Goal: Transaction & Acquisition: Book appointment/travel/reservation

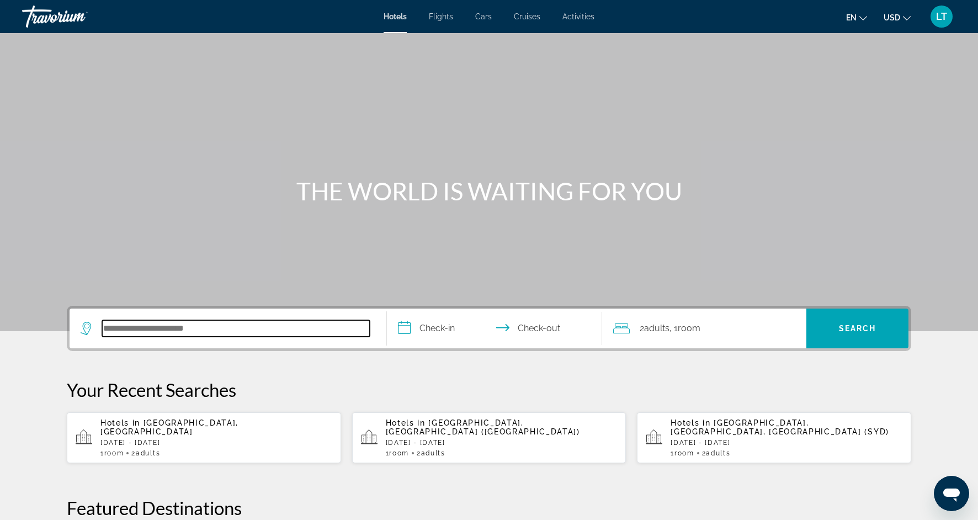
click at [222, 331] on input "Search hotel destination" at bounding box center [236, 328] width 268 height 17
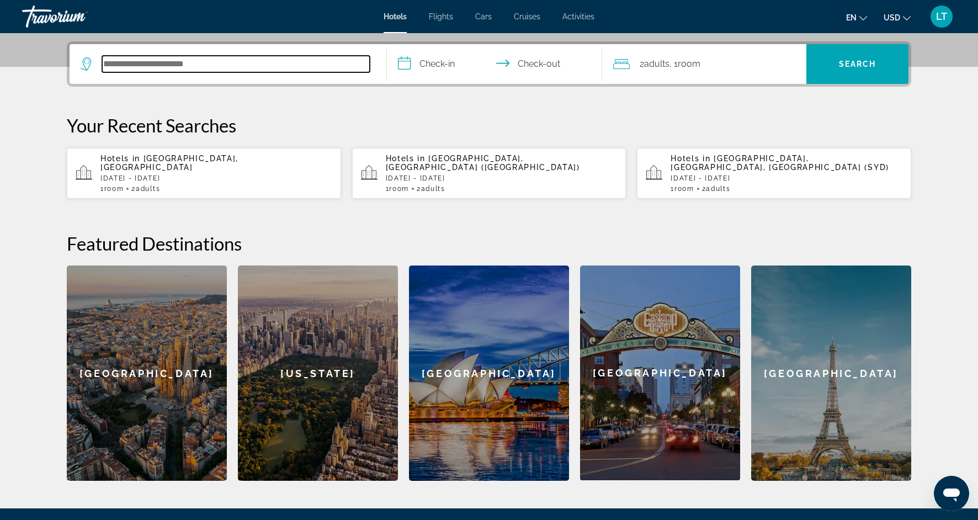
scroll to position [270, 0]
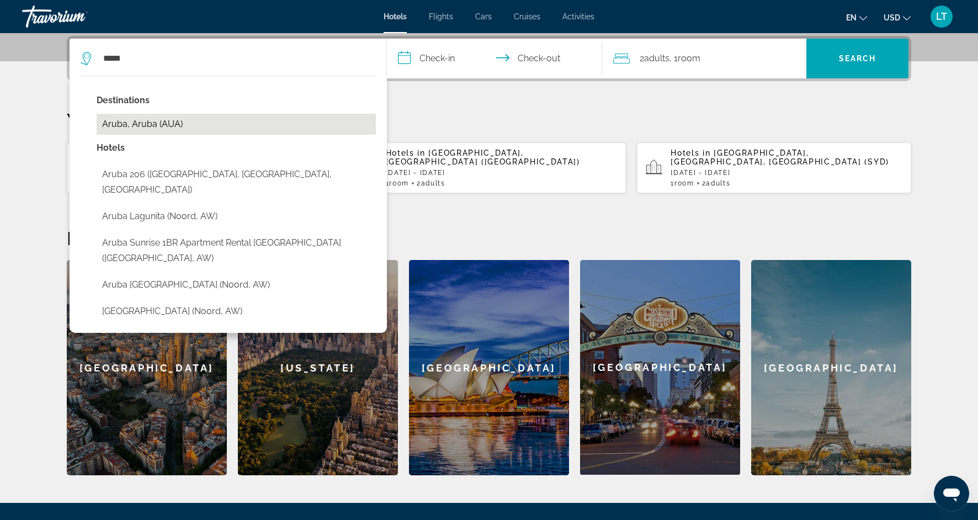
click at [127, 126] on button "Aruba, Aruba (AUA)" at bounding box center [236, 124] width 279 height 21
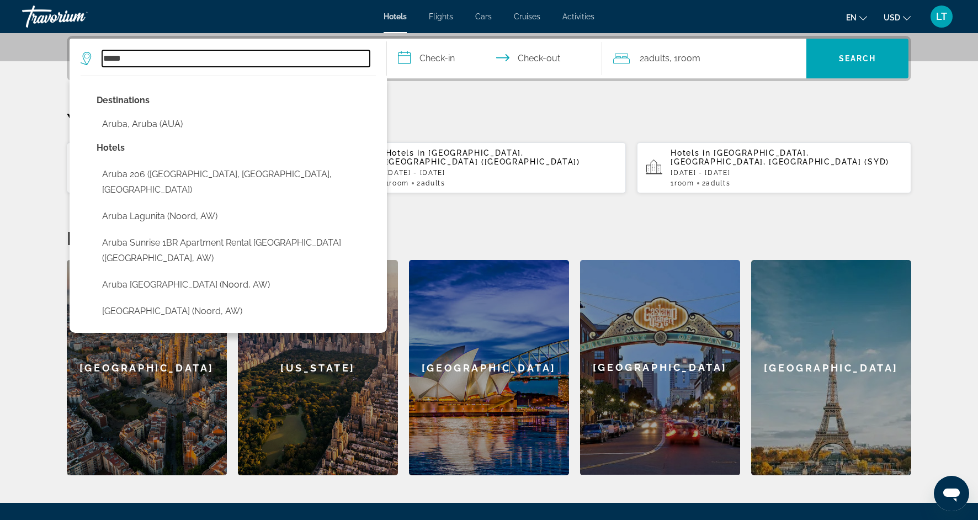
type input "**********"
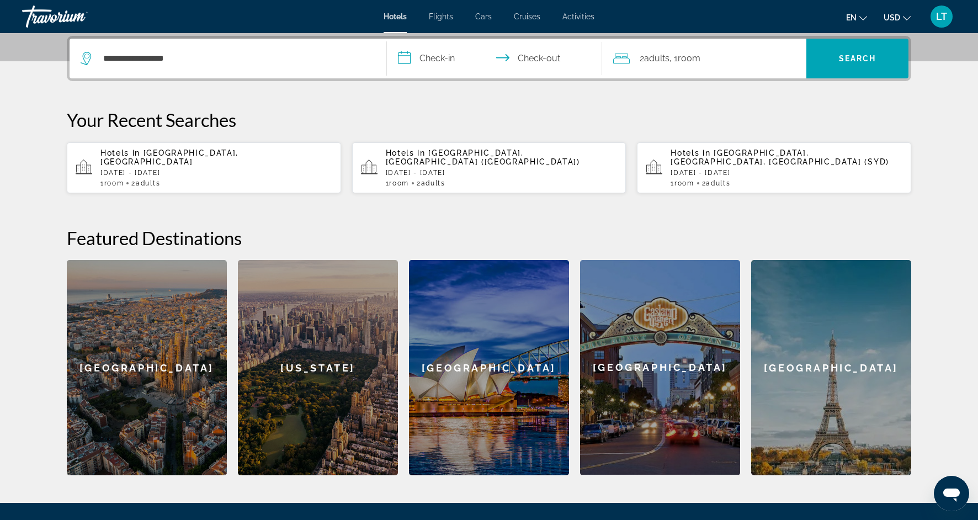
click at [441, 61] on input "**********" at bounding box center [497, 60] width 220 height 43
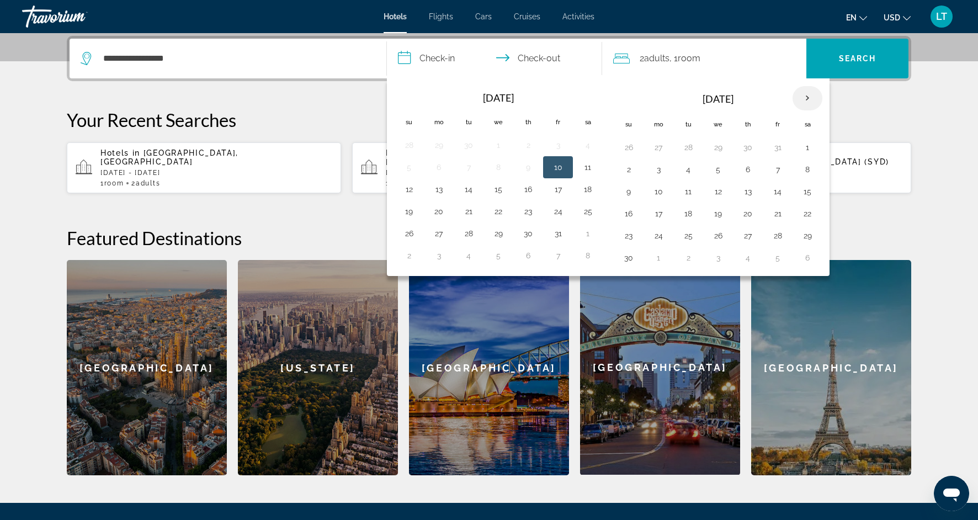
click at [805, 98] on th "Next month" at bounding box center [807, 98] width 30 height 24
click at [631, 186] on button "8" at bounding box center [629, 191] width 18 height 15
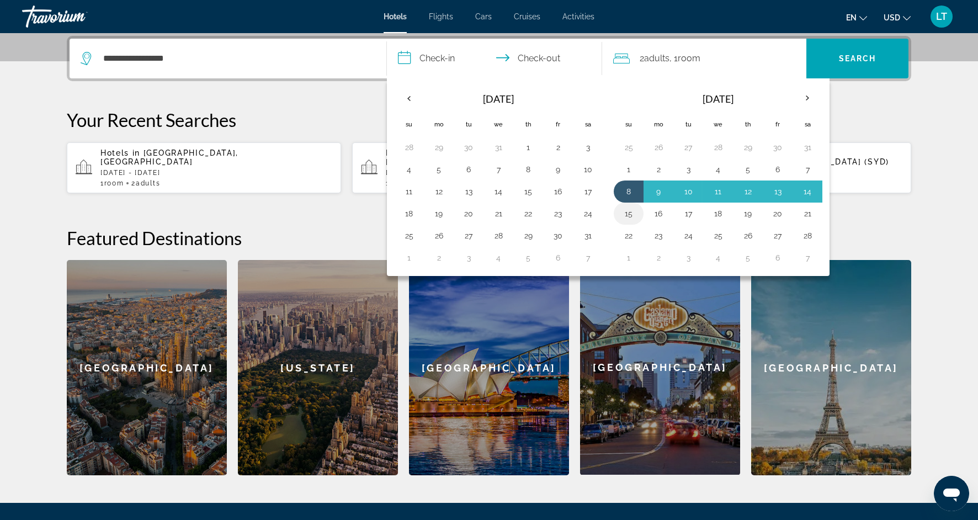
click at [628, 211] on button "15" at bounding box center [629, 213] width 18 height 15
type input "**********"
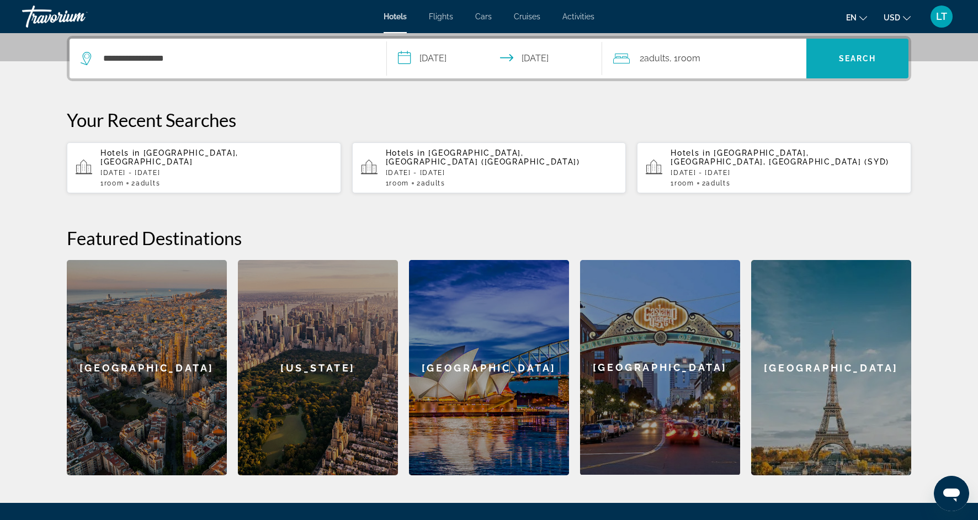
click at [849, 71] on span "Search" at bounding box center [857, 58] width 102 height 26
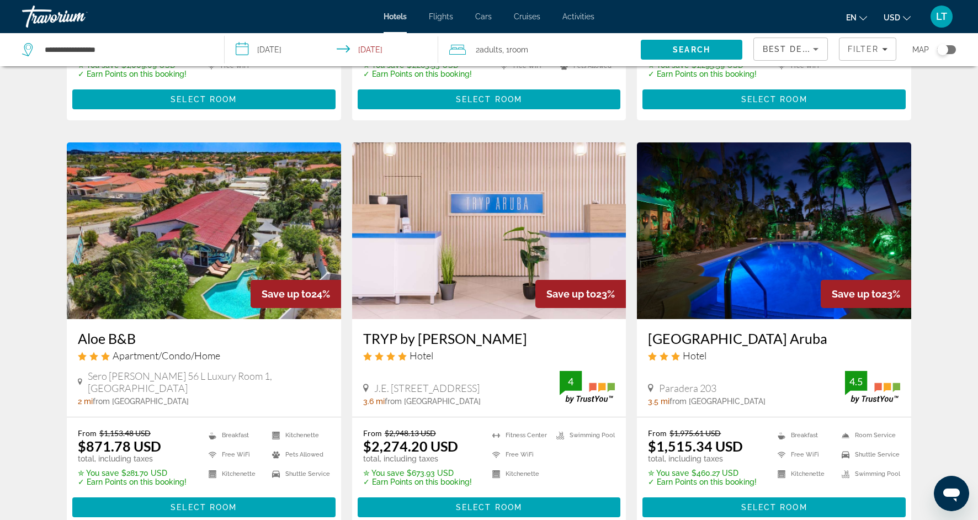
scroll to position [370, 0]
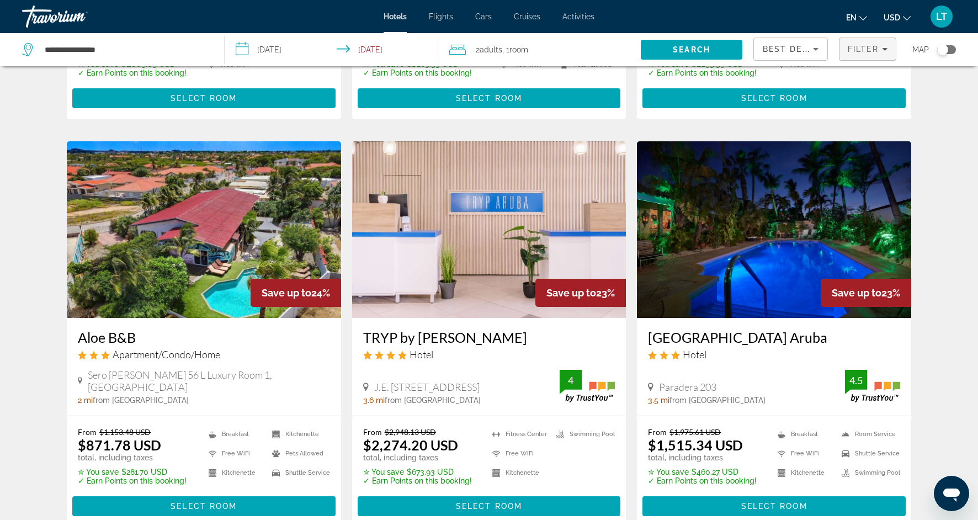
click at [885, 50] on icon "Filters" at bounding box center [885, 49] width 6 height 3
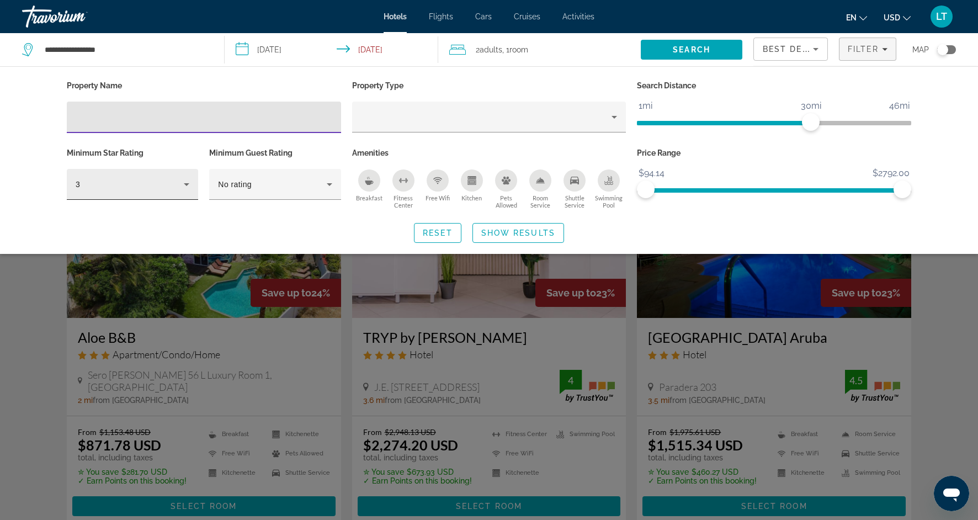
click at [185, 183] on icon "Hotel Filters" at bounding box center [187, 184] width 6 height 3
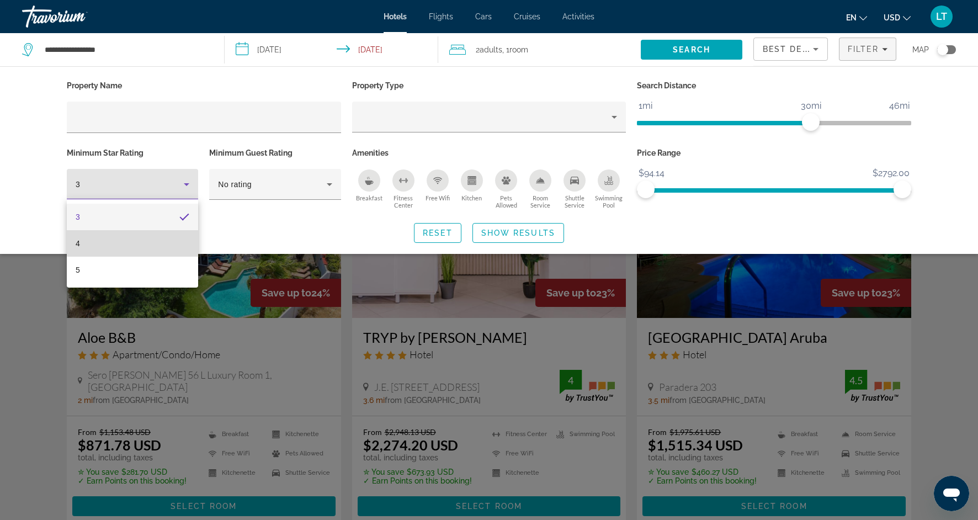
click at [146, 239] on mat-option "4" at bounding box center [132, 243] width 131 height 26
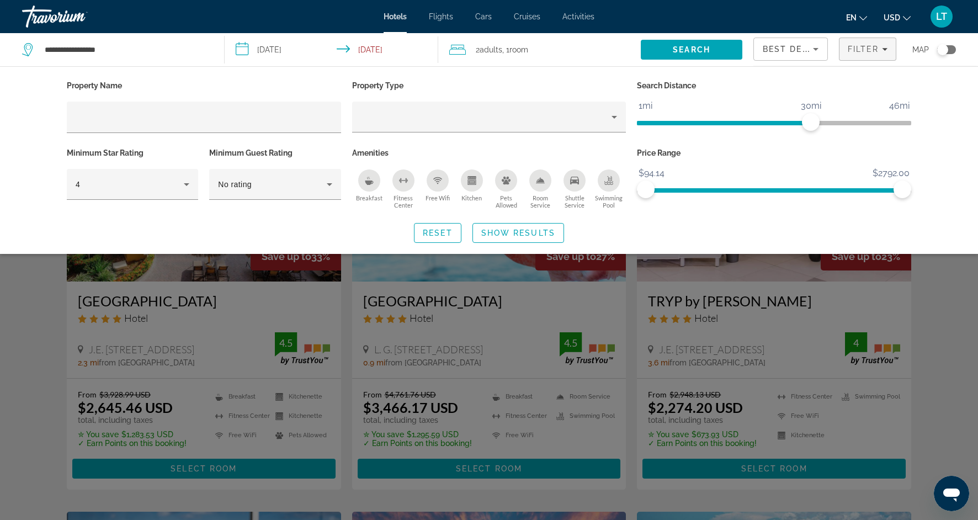
click at [33, 389] on div "Search widget" at bounding box center [489, 343] width 978 height 354
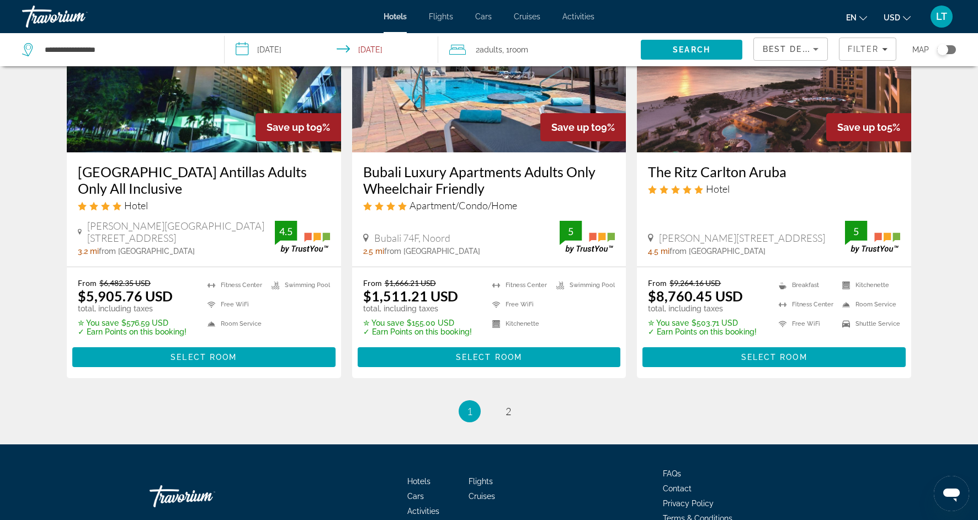
scroll to position [1387, 0]
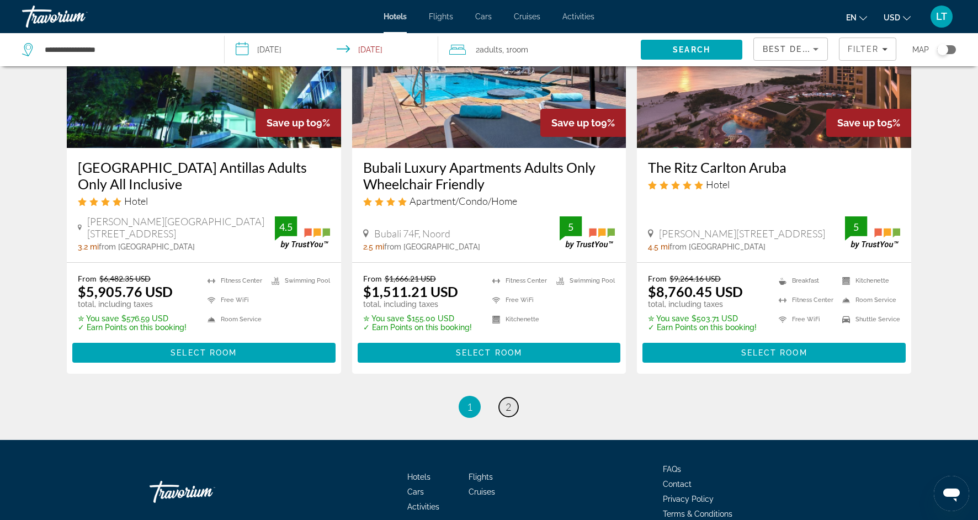
click at [512, 397] on link "page 2" at bounding box center [508, 406] width 19 height 19
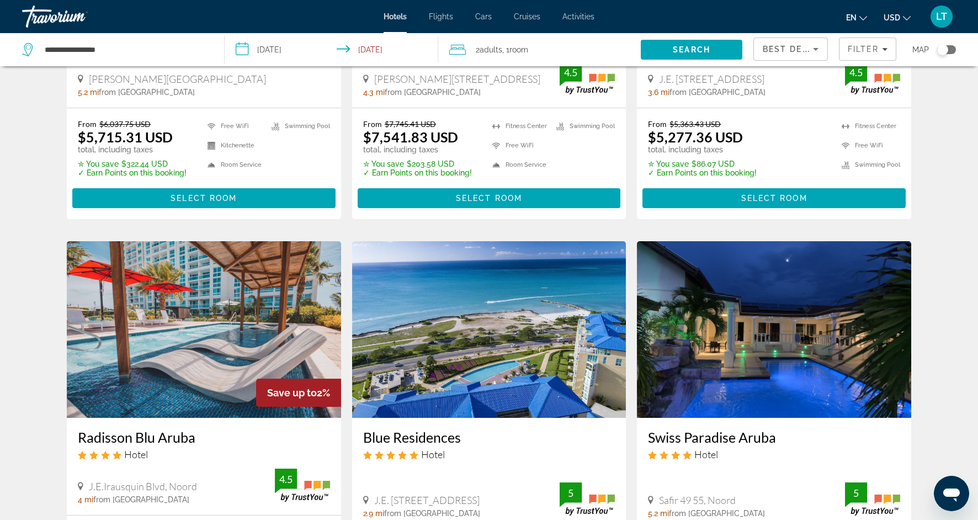
scroll to position [295, 0]
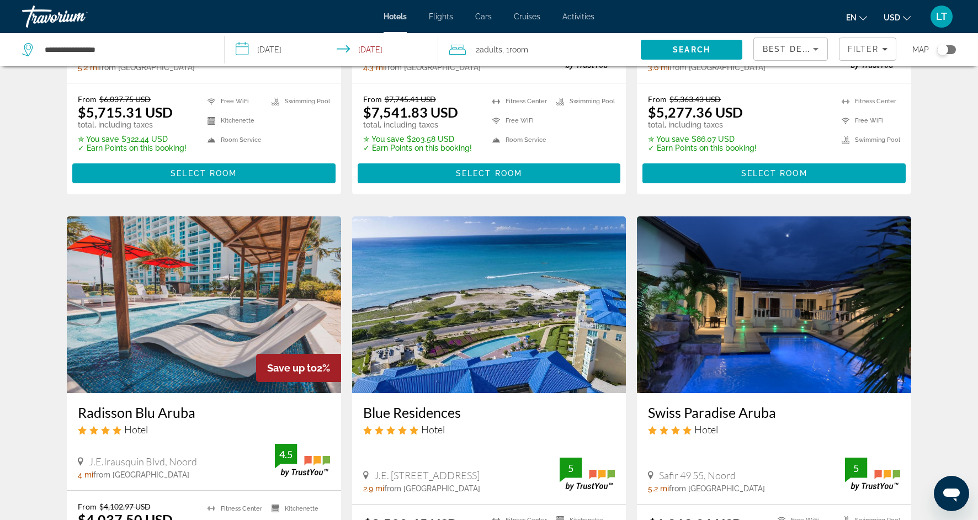
click at [377, 51] on input "**********" at bounding box center [334, 51] width 218 height 36
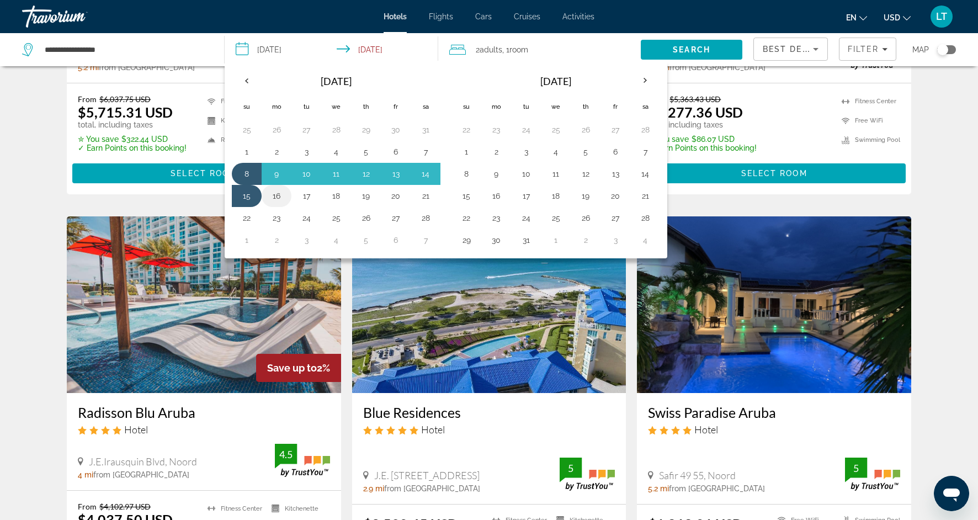
click at [279, 196] on button "16" at bounding box center [277, 195] width 18 height 15
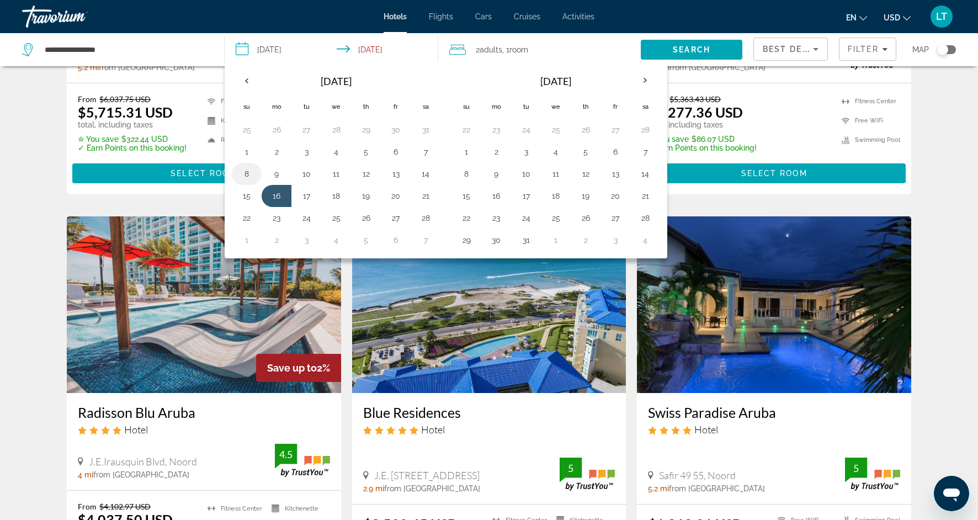
click at [247, 175] on button "8" at bounding box center [247, 173] width 18 height 15
type input "**********"
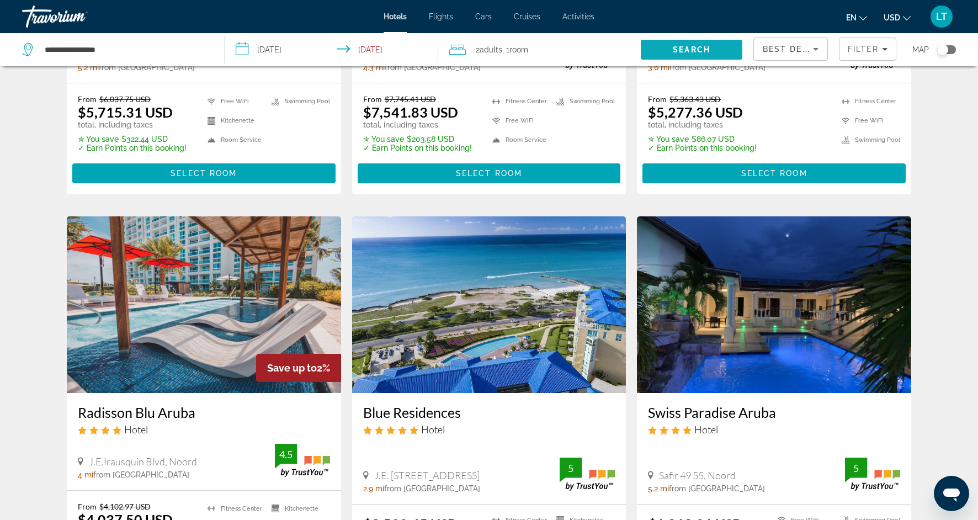
click at [703, 51] on span "Search" at bounding box center [692, 49] width 38 height 9
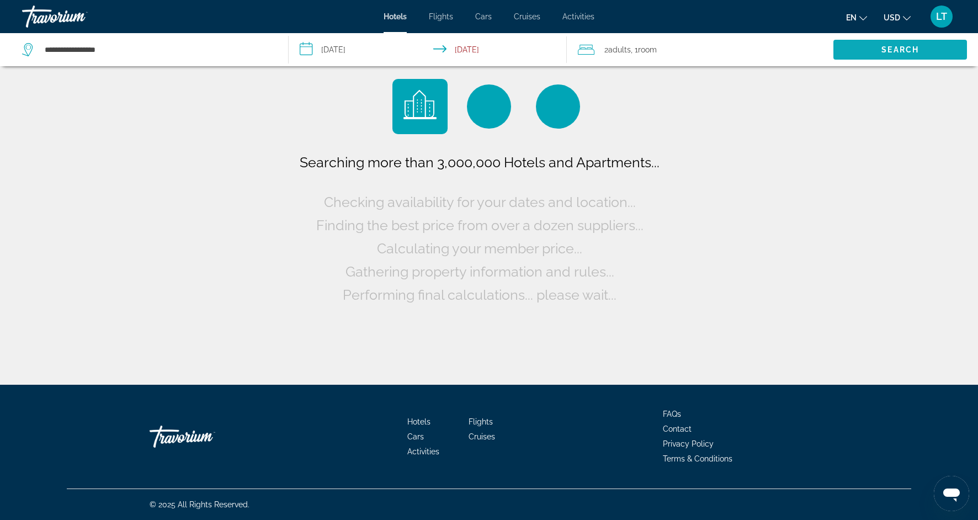
scroll to position [0, 0]
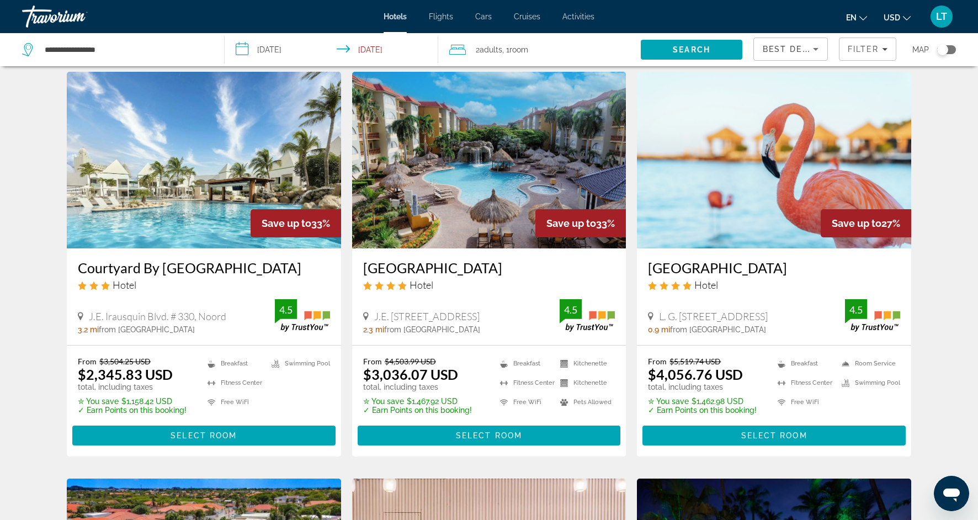
scroll to position [31, 0]
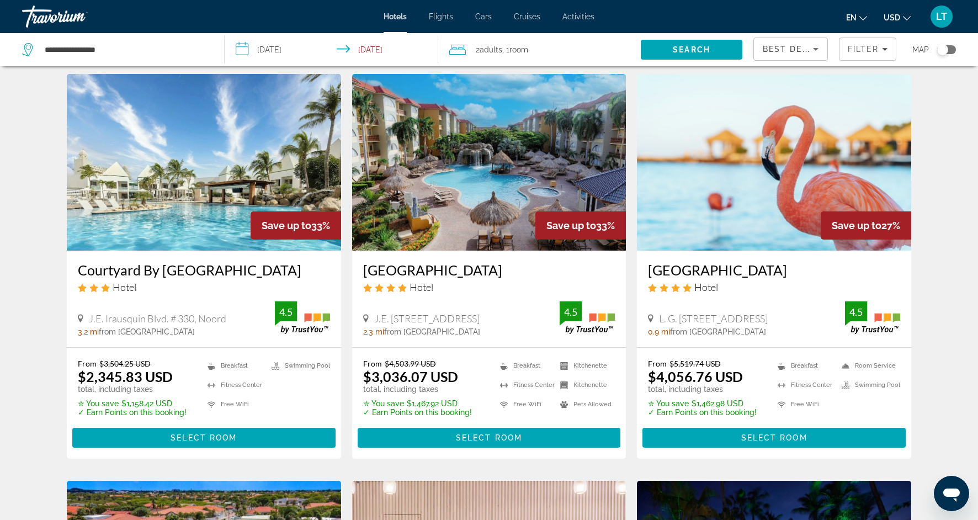
click at [241, 203] on img "Main content" at bounding box center [204, 162] width 274 height 177
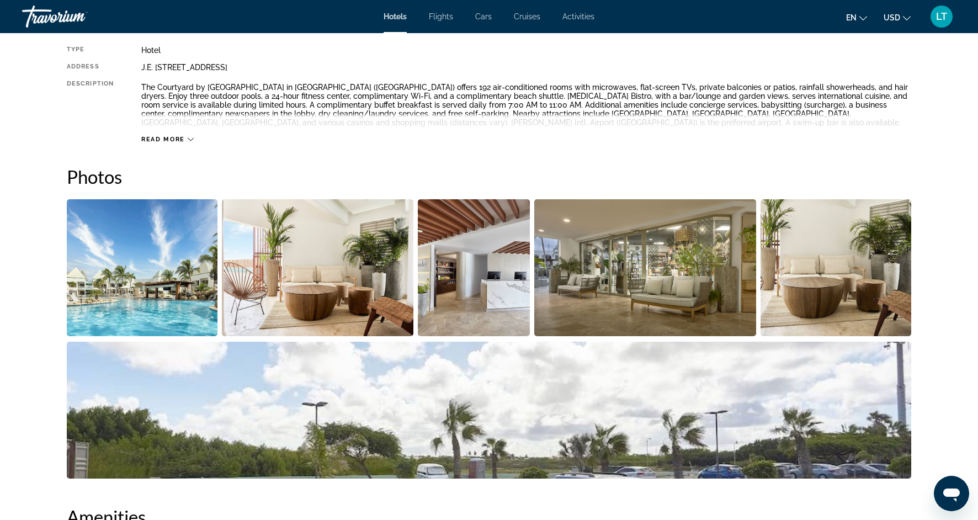
scroll to position [408, 0]
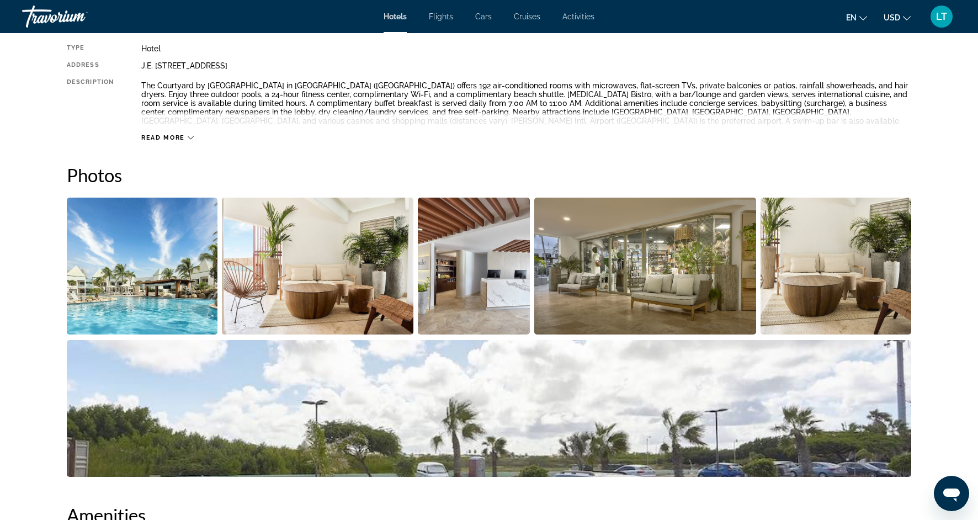
click at [172, 280] on img "Open full-screen image slider" at bounding box center [142, 266] width 151 height 137
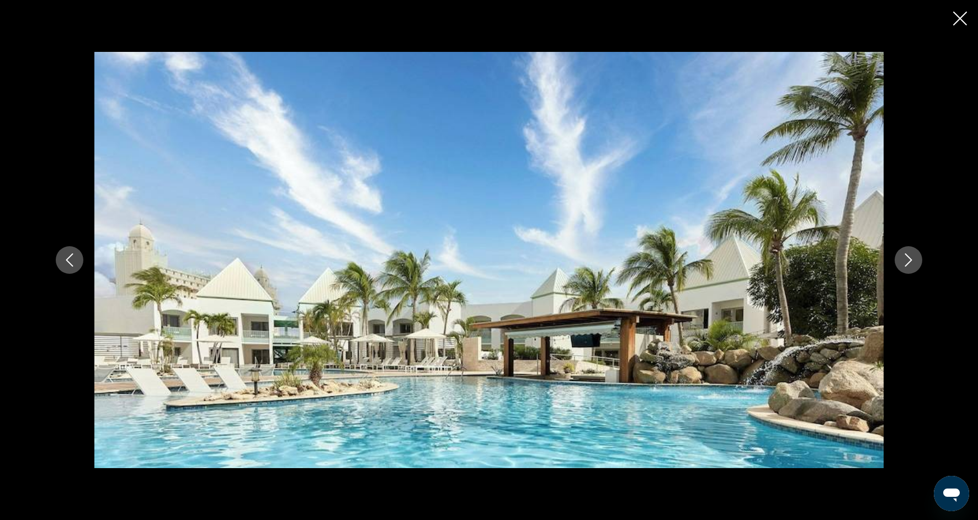
click at [902, 268] on button "Next image" at bounding box center [908, 260] width 28 height 28
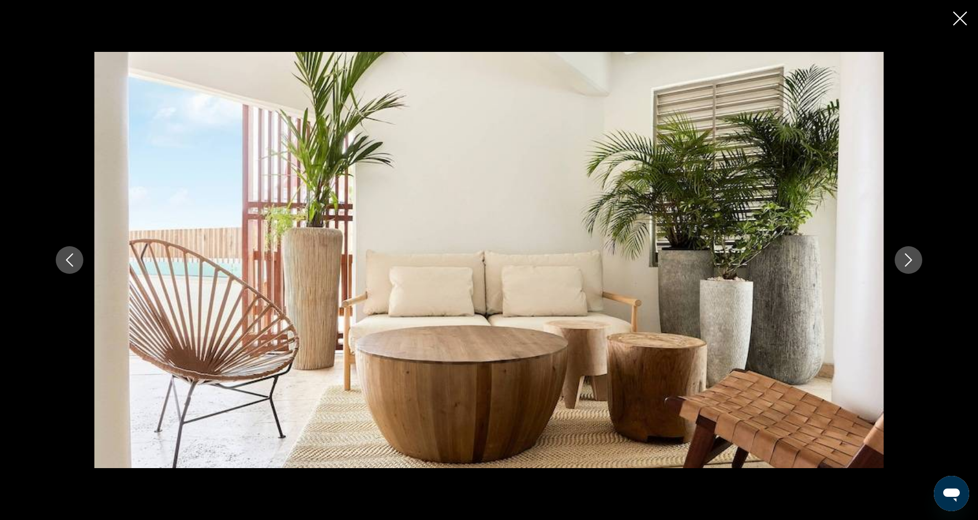
click at [902, 268] on button "Next image" at bounding box center [908, 260] width 28 height 28
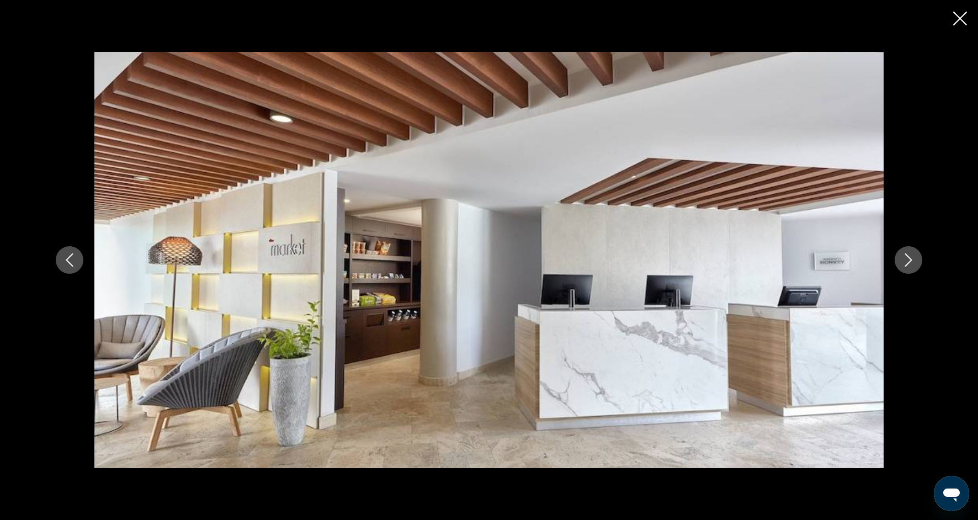
click at [902, 269] on button "Next image" at bounding box center [908, 260] width 28 height 28
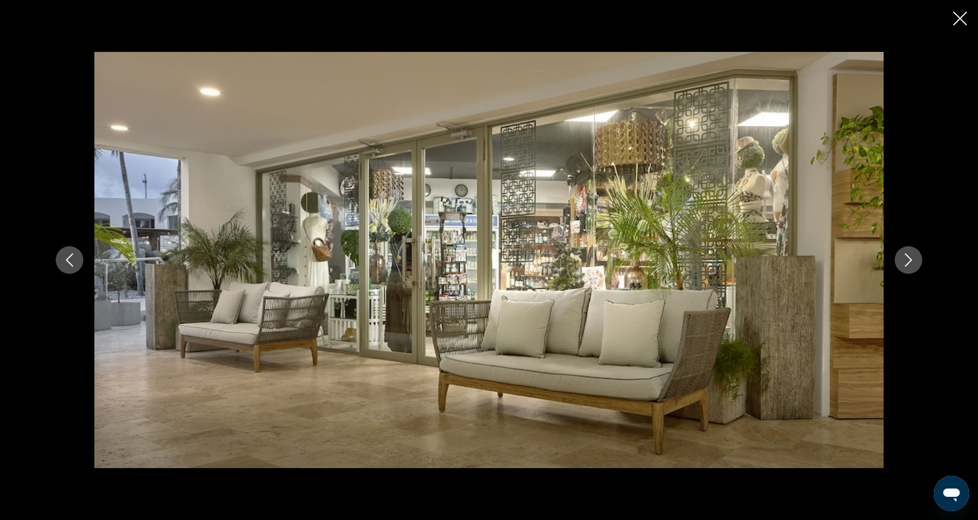
click at [902, 269] on button "Next image" at bounding box center [908, 260] width 28 height 28
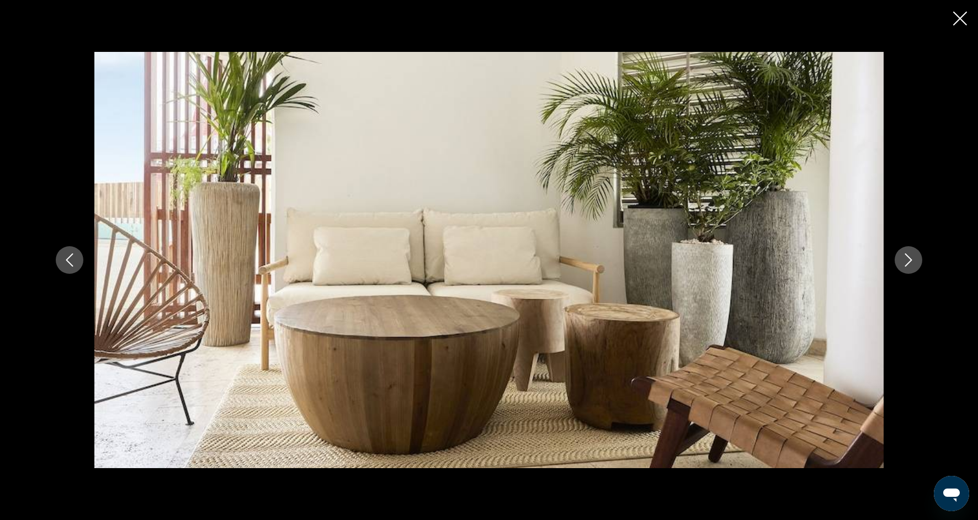
click at [902, 269] on button "Next image" at bounding box center [908, 260] width 28 height 28
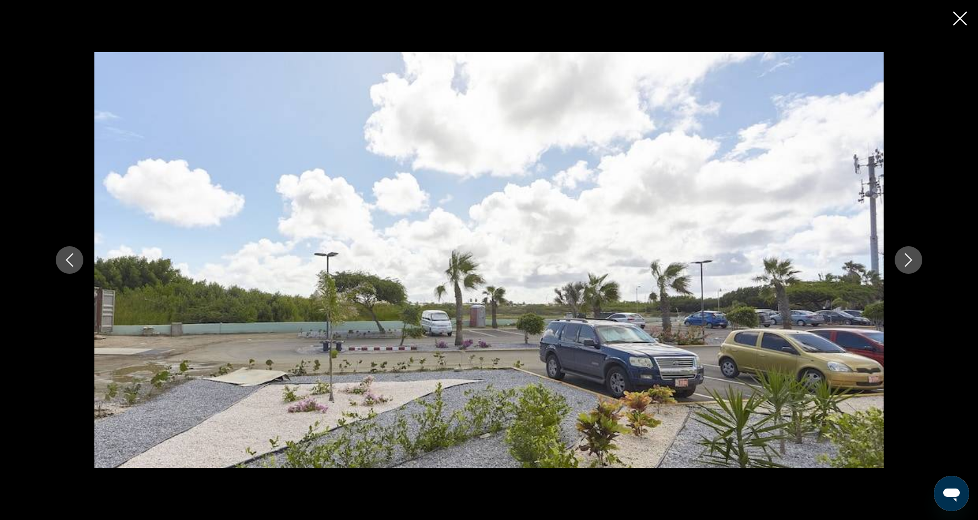
click at [902, 270] on button "Next image" at bounding box center [908, 260] width 28 height 28
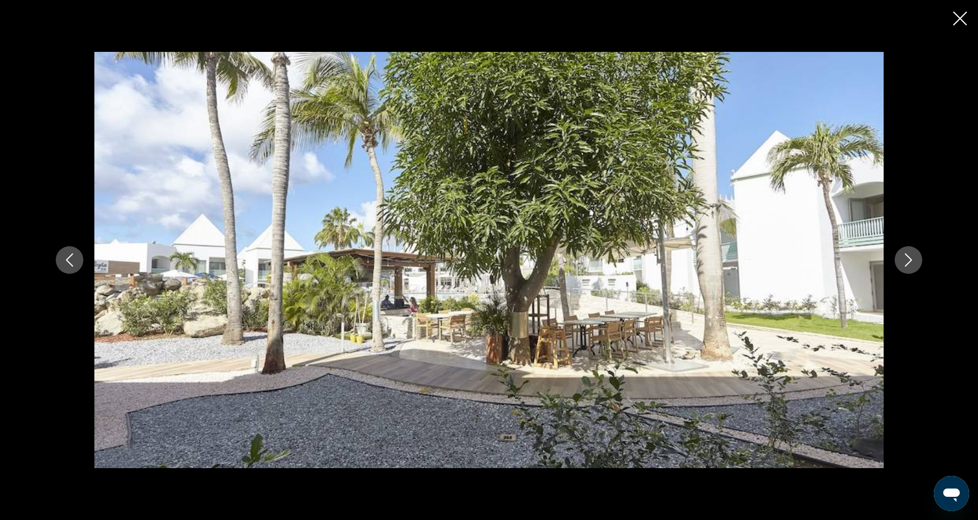
click at [902, 270] on button "Next image" at bounding box center [908, 260] width 28 height 28
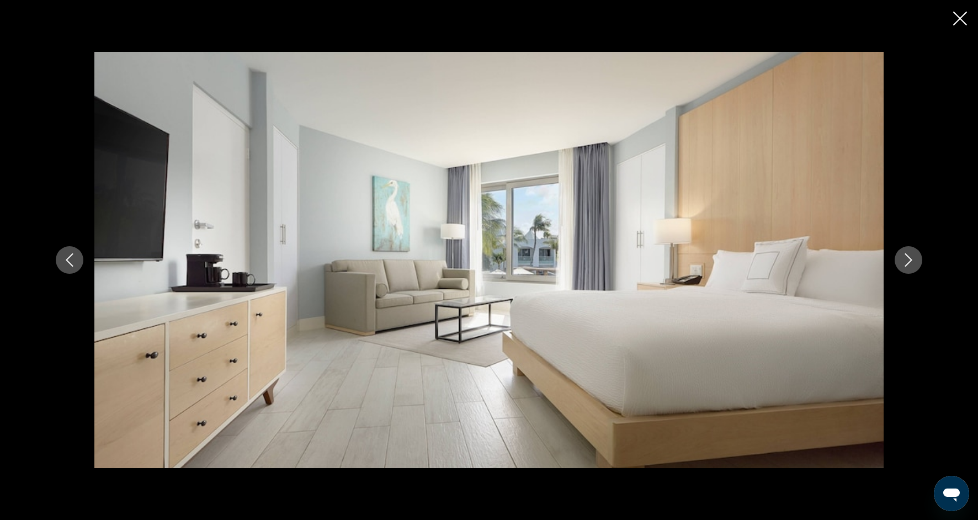
click at [902, 270] on button "Next image" at bounding box center [908, 260] width 28 height 28
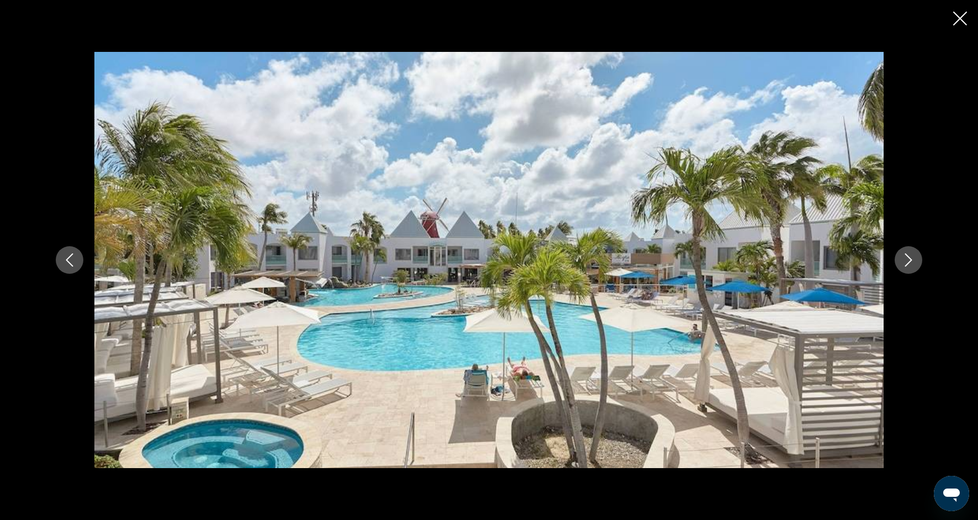
click at [902, 271] on button "Next image" at bounding box center [908, 260] width 28 height 28
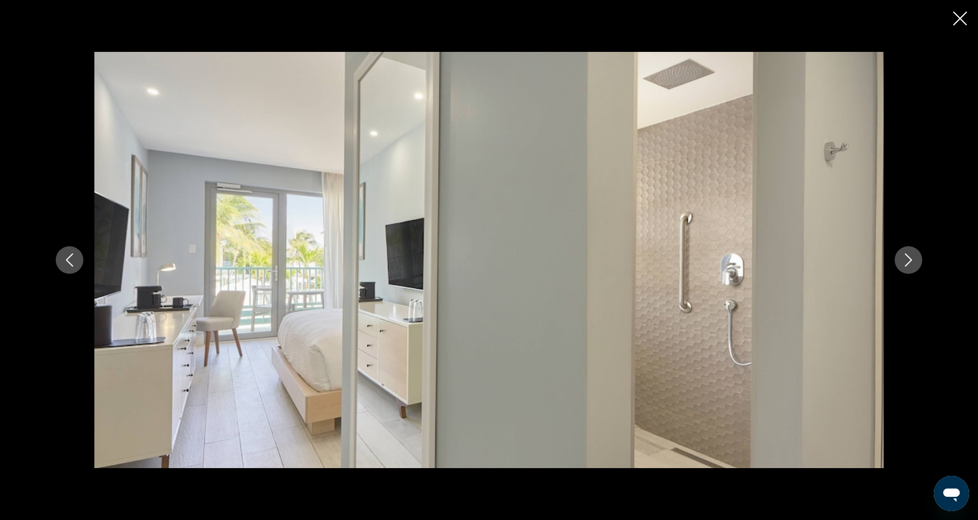
click at [902, 270] on button "Next image" at bounding box center [908, 260] width 28 height 28
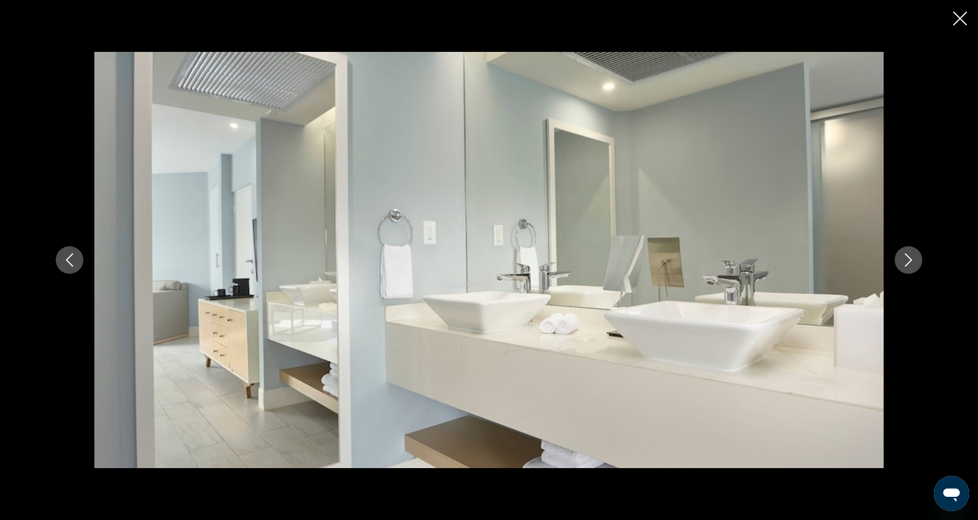
click at [900, 268] on button "Next image" at bounding box center [908, 260] width 28 height 28
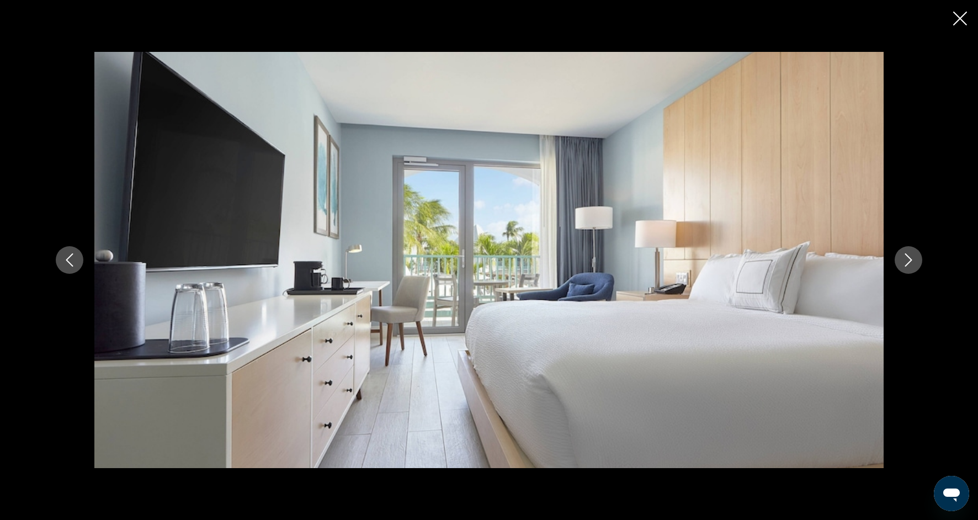
click at [900, 268] on button "Next image" at bounding box center [908, 260] width 28 height 28
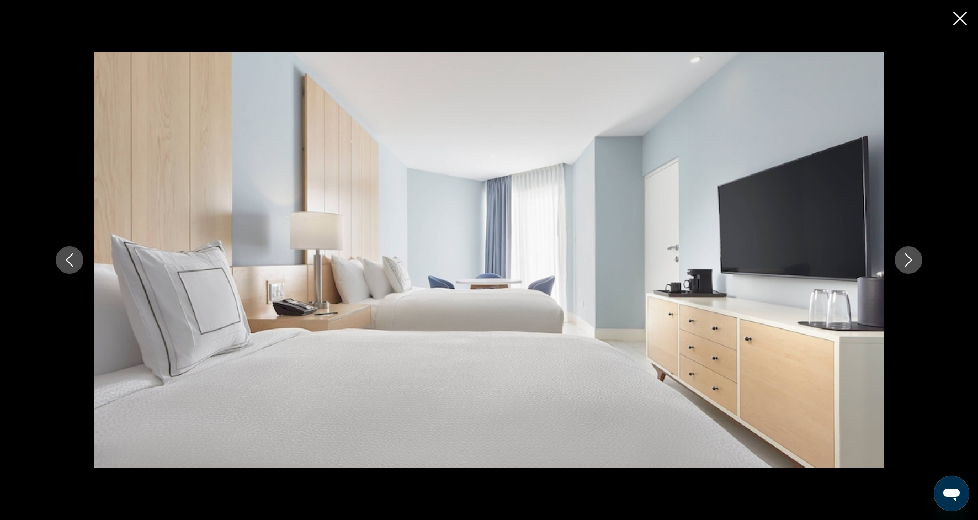
click at [911, 264] on icon "Next image" at bounding box center [908, 259] width 13 height 13
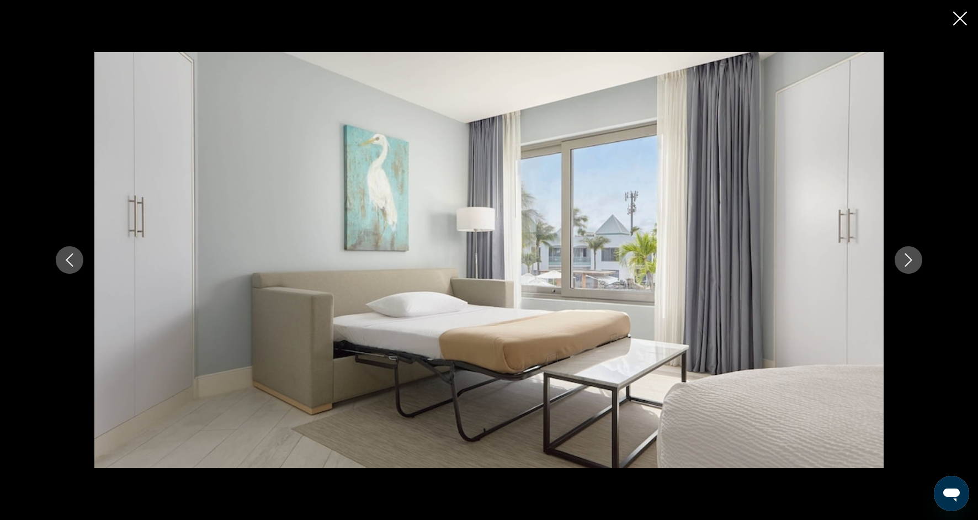
click at [911, 264] on icon "Next image" at bounding box center [908, 259] width 13 height 13
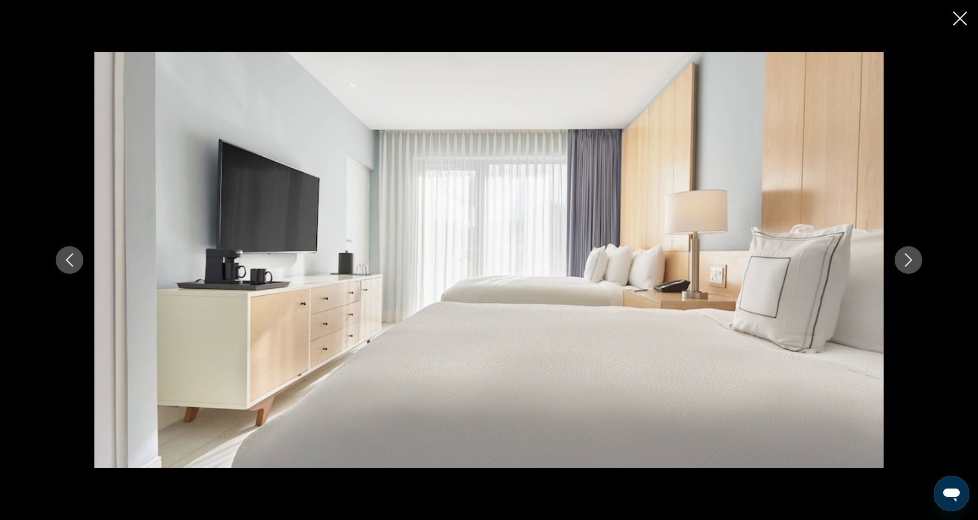
click at [913, 265] on icon "Next image" at bounding box center [908, 259] width 13 height 13
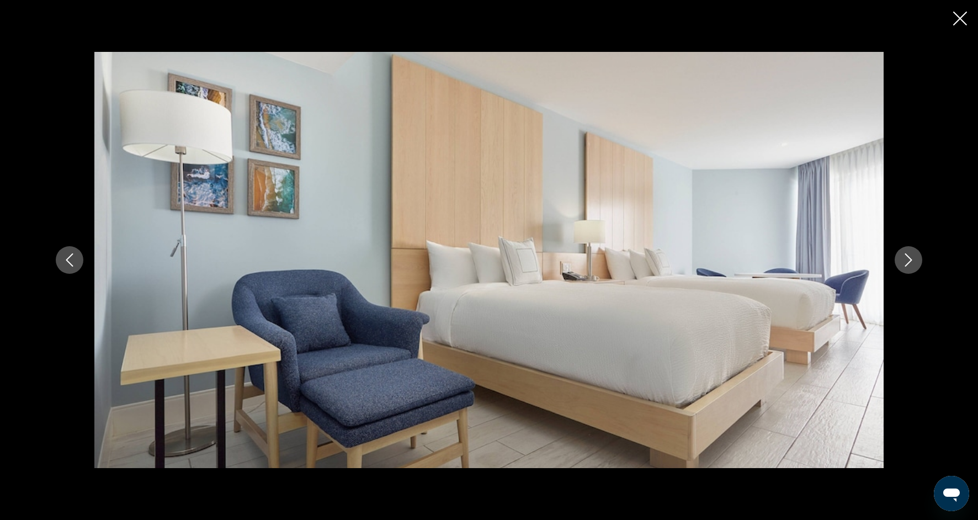
click at [913, 267] on button "Next image" at bounding box center [908, 260] width 28 height 28
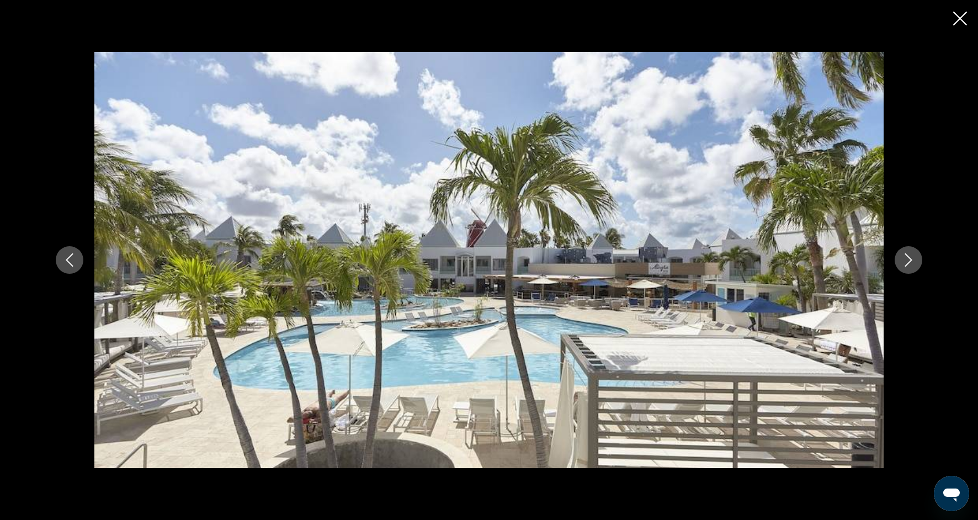
click at [913, 268] on button "Next image" at bounding box center [908, 260] width 28 height 28
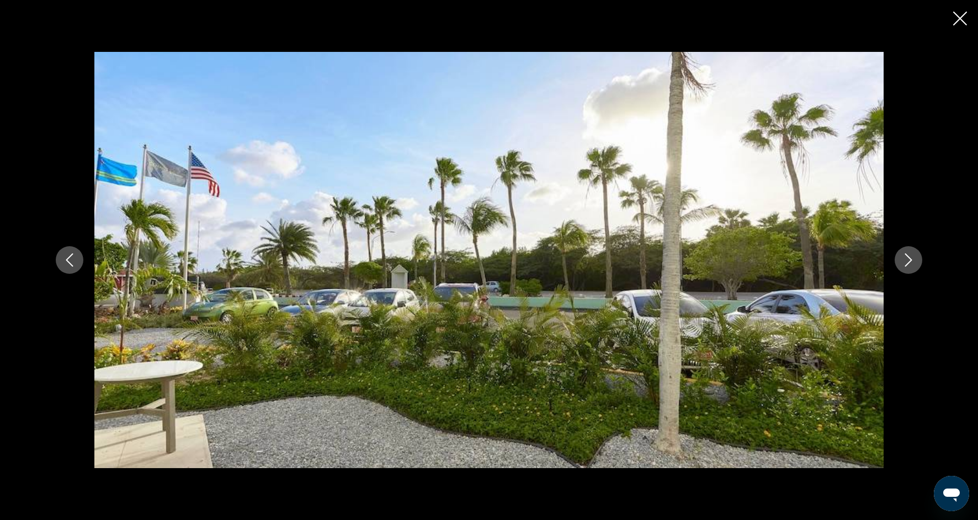
click at [913, 269] on button "Next image" at bounding box center [908, 260] width 28 height 28
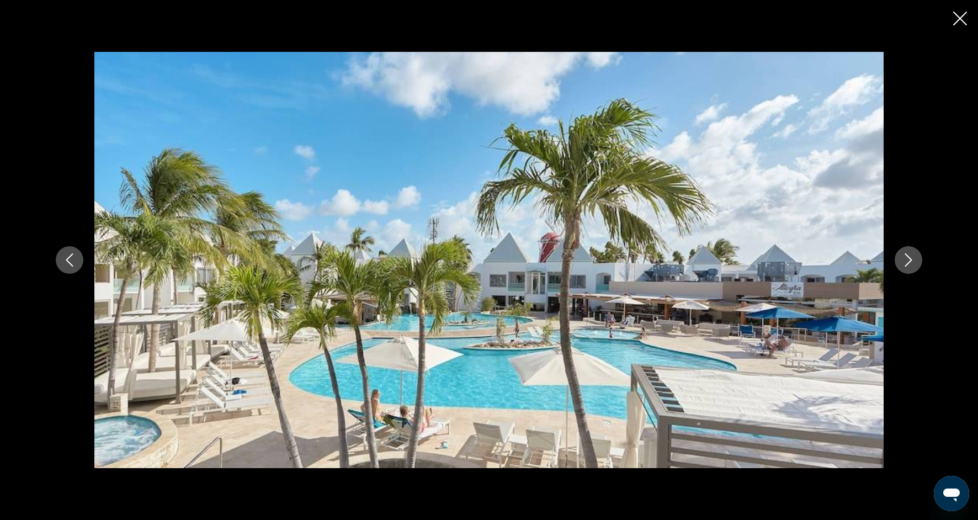
click at [910, 268] on button "Next image" at bounding box center [908, 260] width 28 height 28
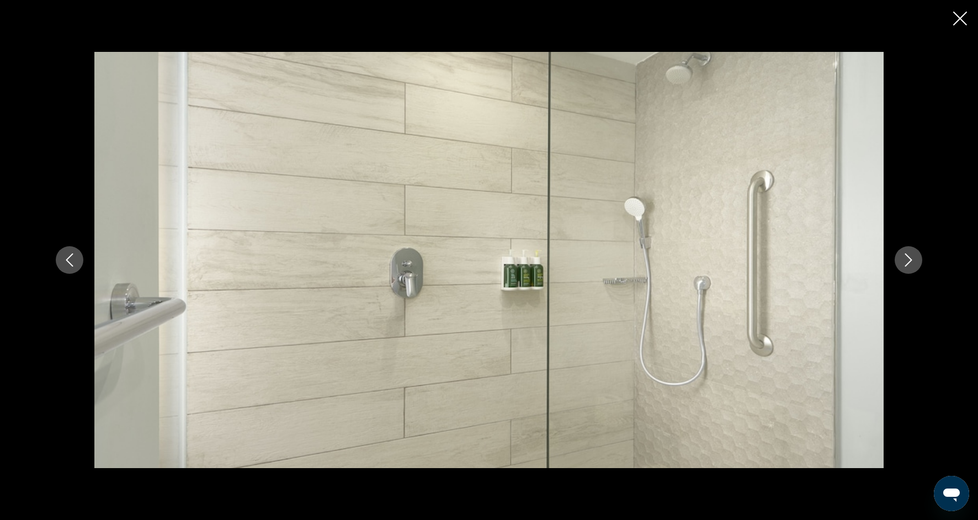
click at [910, 268] on button "Next image" at bounding box center [908, 260] width 28 height 28
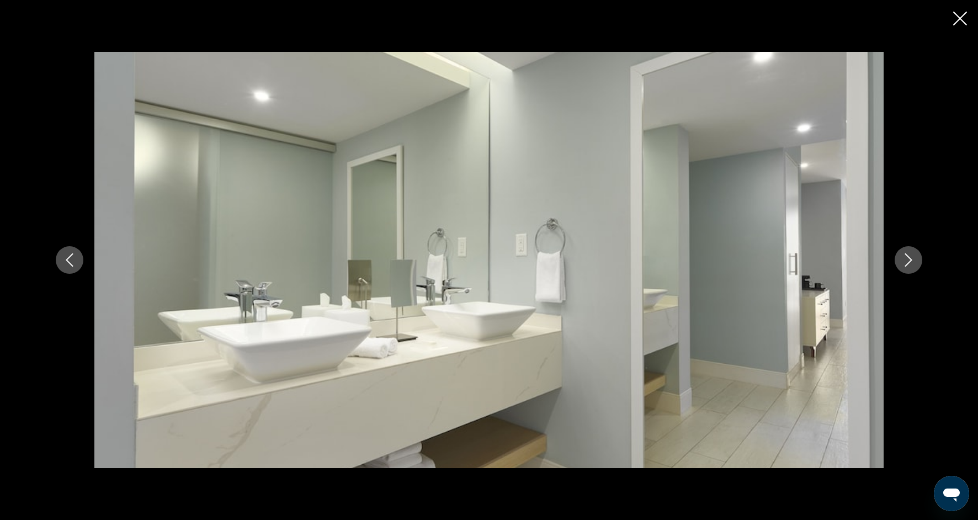
click at [910, 268] on button "Next image" at bounding box center [908, 260] width 28 height 28
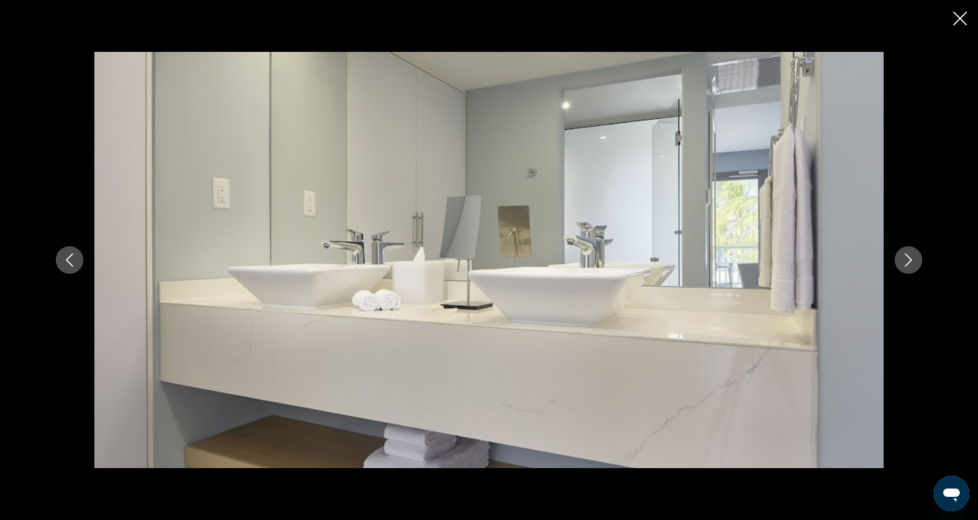
click at [910, 268] on button "Next image" at bounding box center [908, 260] width 28 height 28
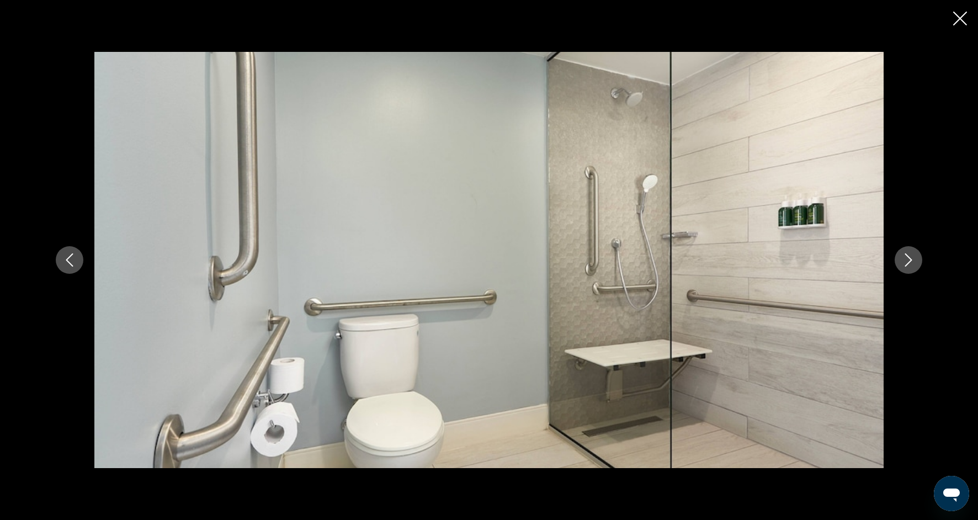
click at [910, 268] on button "Next image" at bounding box center [908, 260] width 28 height 28
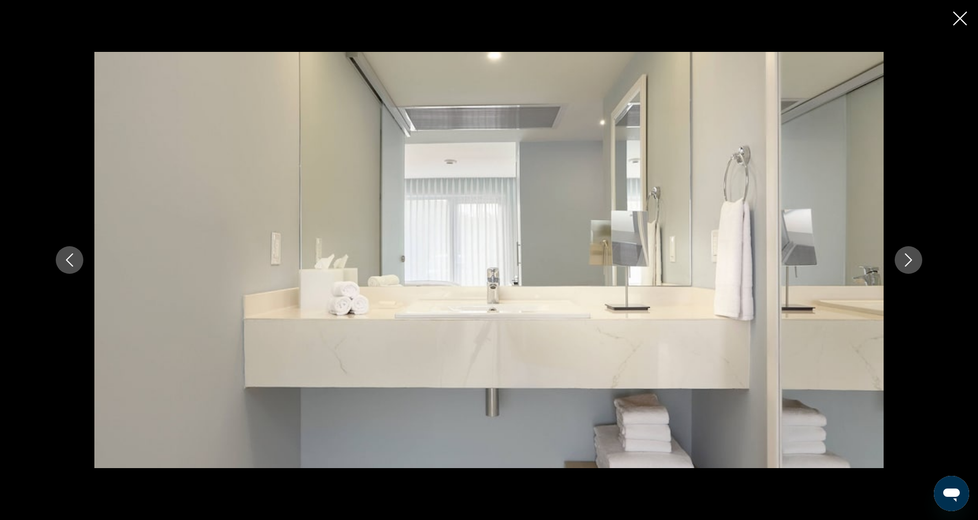
click at [915, 257] on button "Next image" at bounding box center [908, 260] width 28 height 28
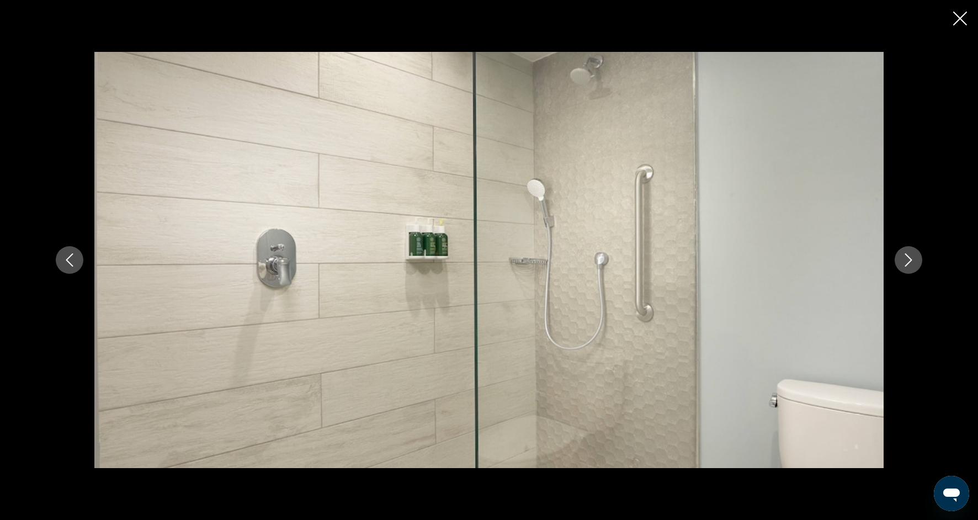
click at [965, 18] on icon "Close slideshow" at bounding box center [960, 19] width 14 height 14
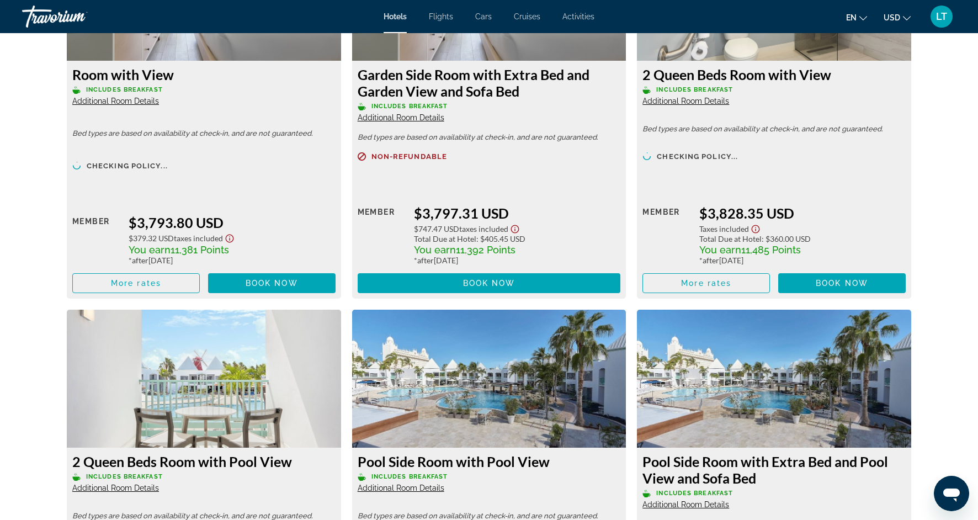
scroll to position [2778, 0]
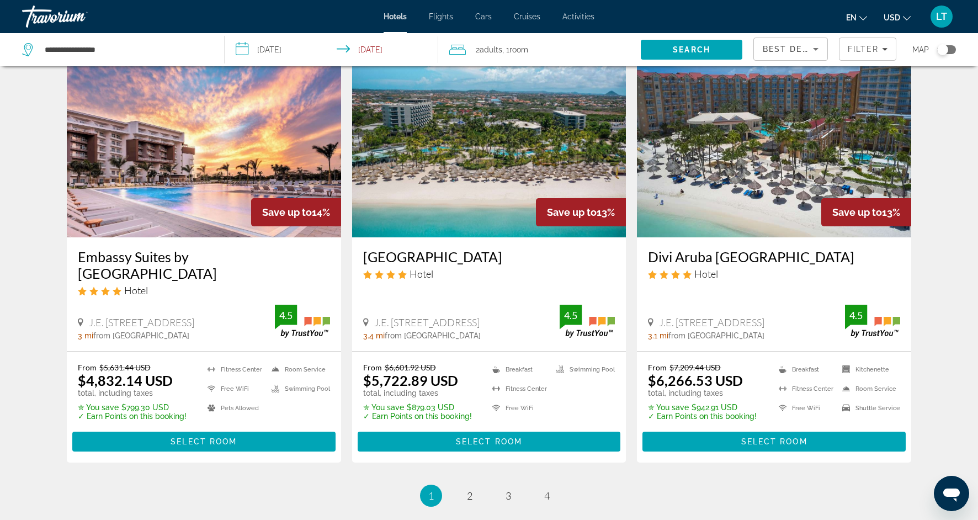
scroll to position [1272, 0]
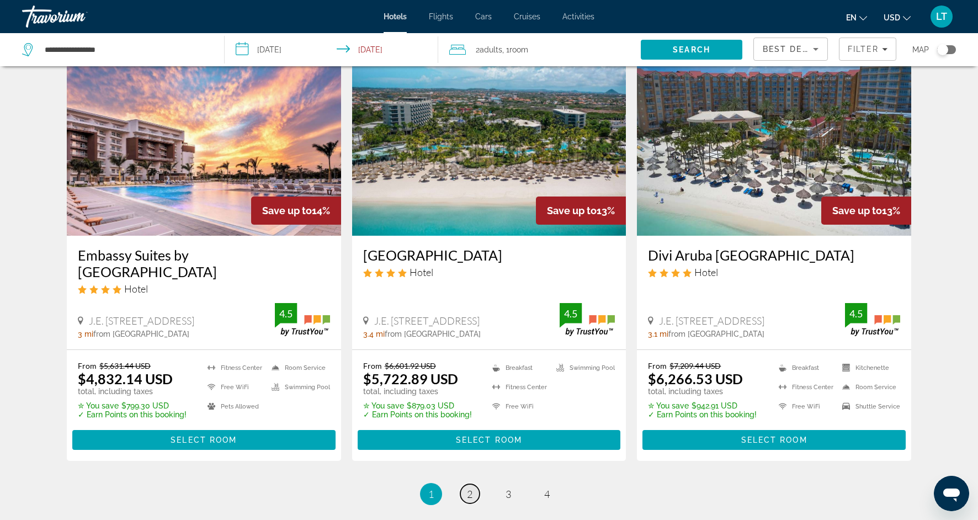
click at [475, 484] on link "page 2" at bounding box center [469, 493] width 19 height 19
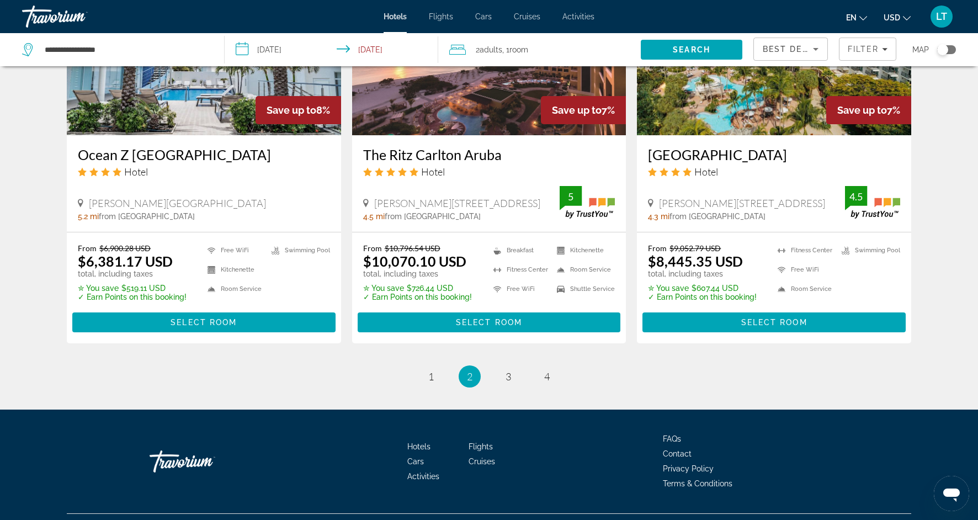
scroll to position [1419, 0]
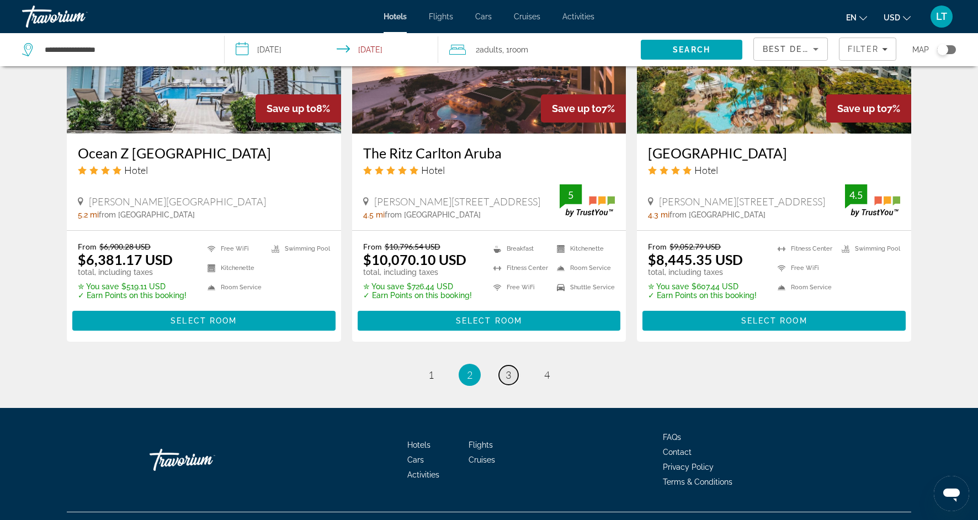
click at [512, 365] on link "page 3" at bounding box center [508, 374] width 19 height 19
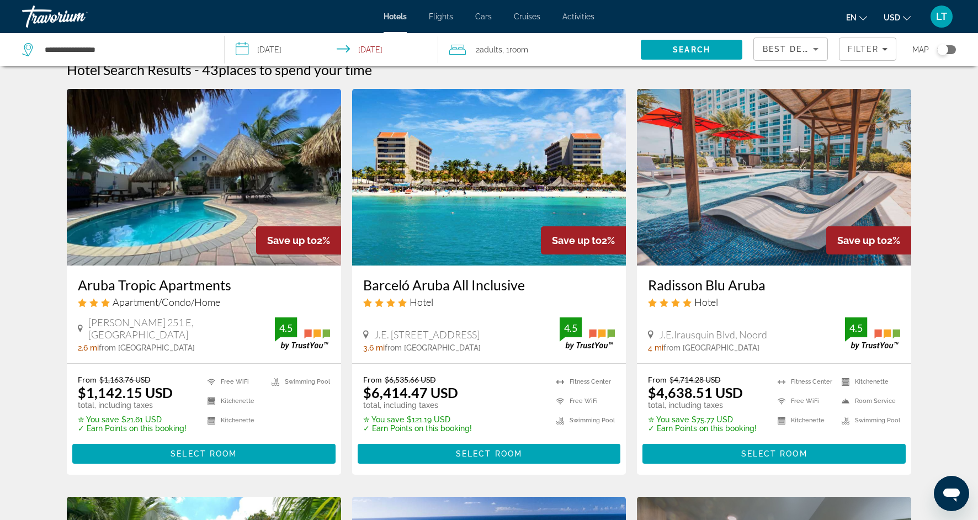
scroll to position [12, 0]
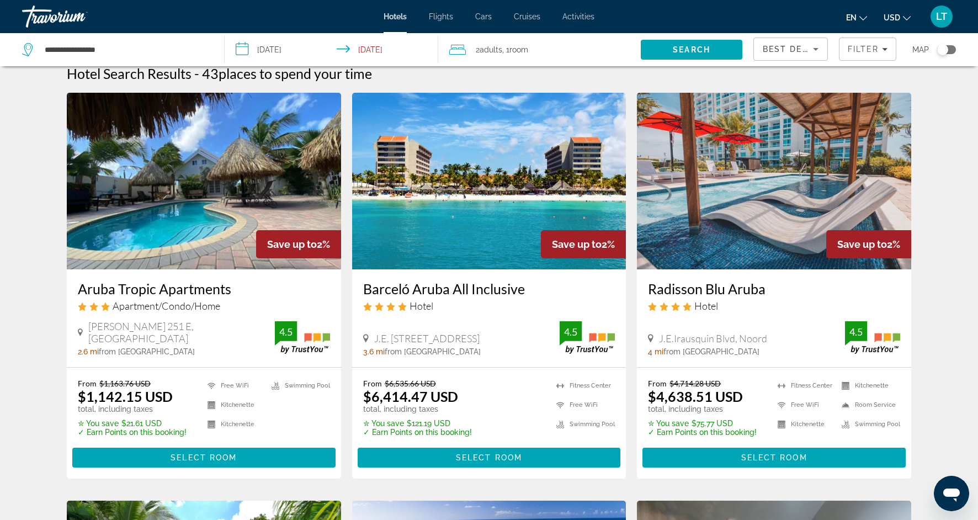
click at [230, 195] on img "Main content" at bounding box center [204, 181] width 274 height 177
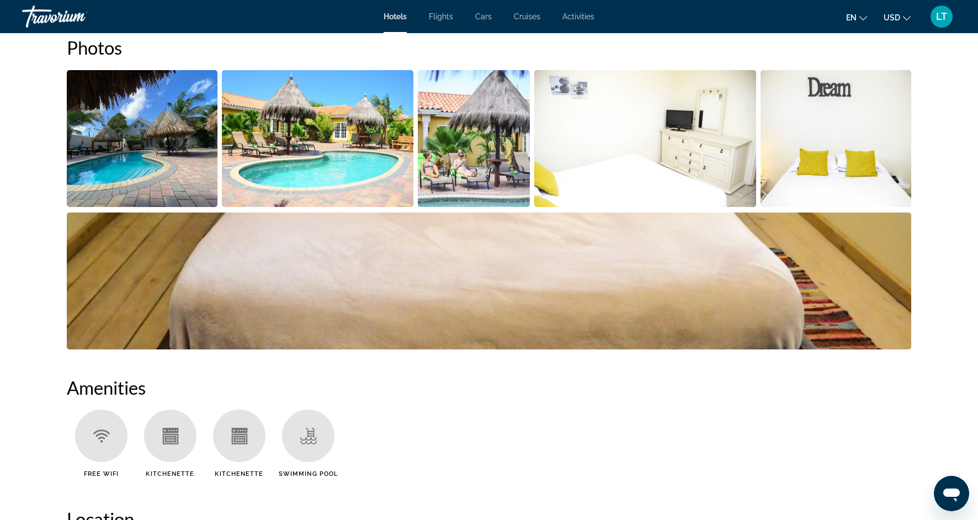
scroll to position [537, 0]
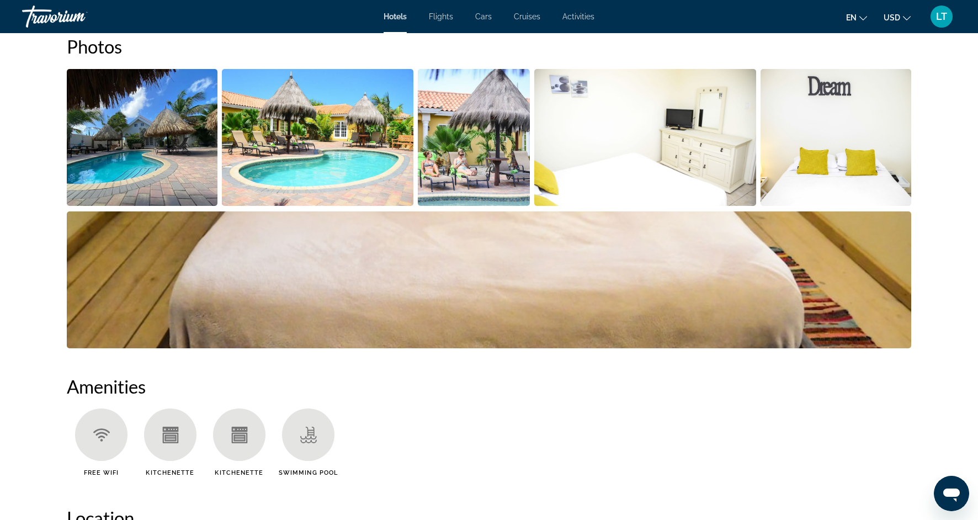
click at [296, 162] on img "Open full-screen image slider" at bounding box center [318, 137] width 192 height 137
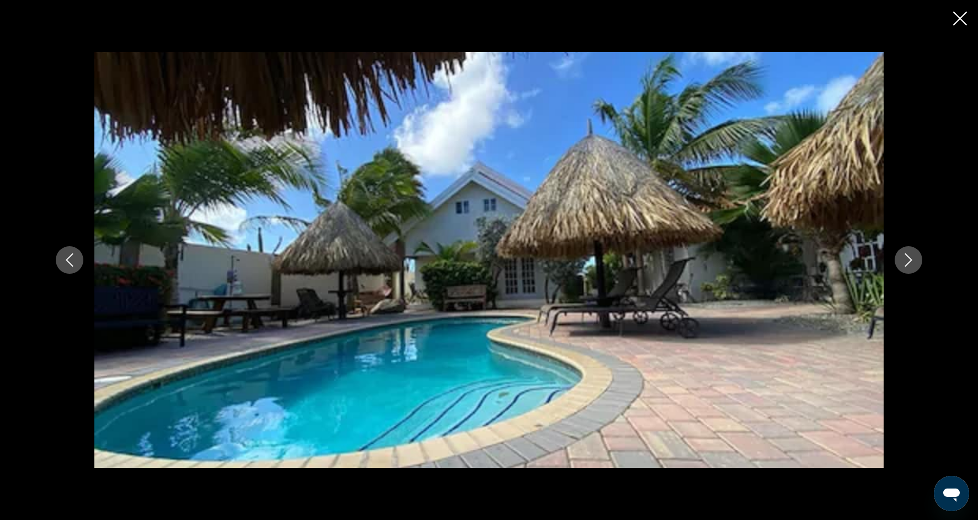
click at [911, 261] on icon "Next image" at bounding box center [908, 259] width 13 height 13
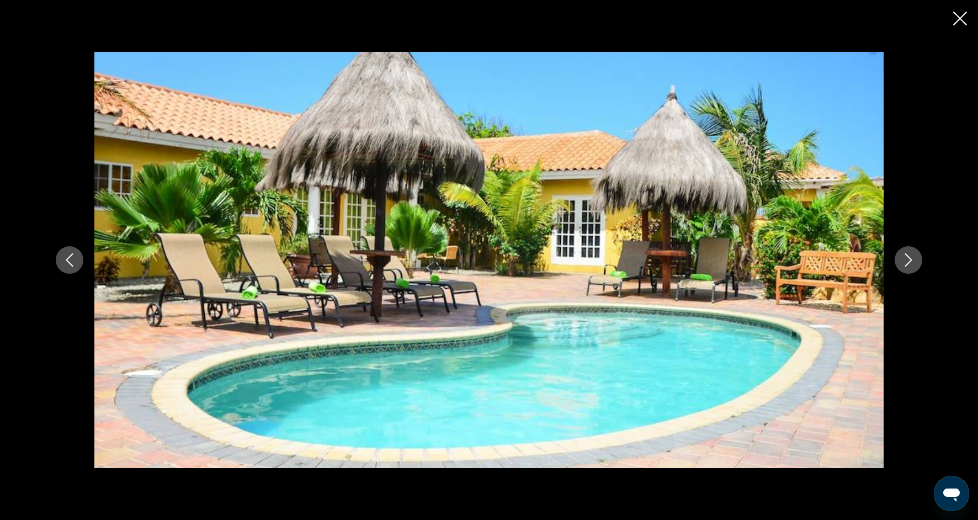
click at [911, 262] on icon "Next image" at bounding box center [908, 259] width 13 height 13
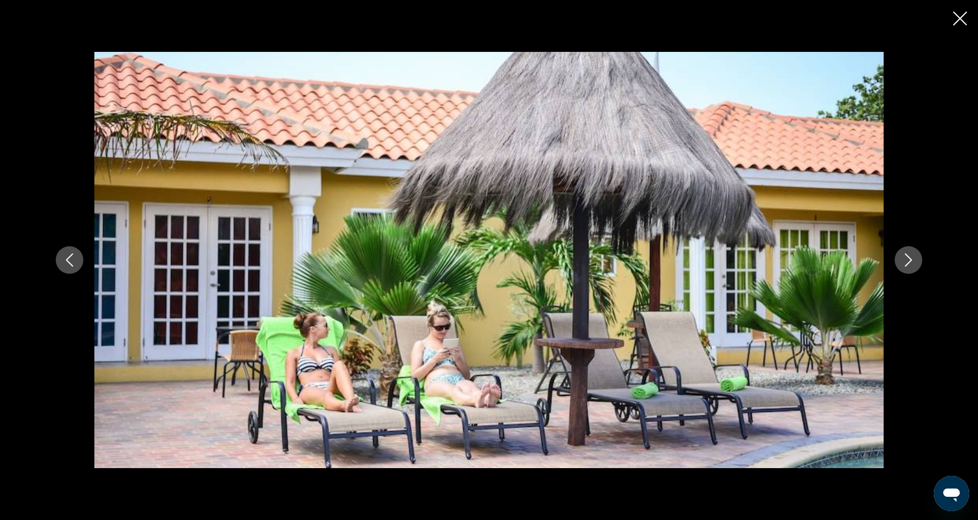
click at [912, 263] on icon "Next image" at bounding box center [908, 259] width 13 height 13
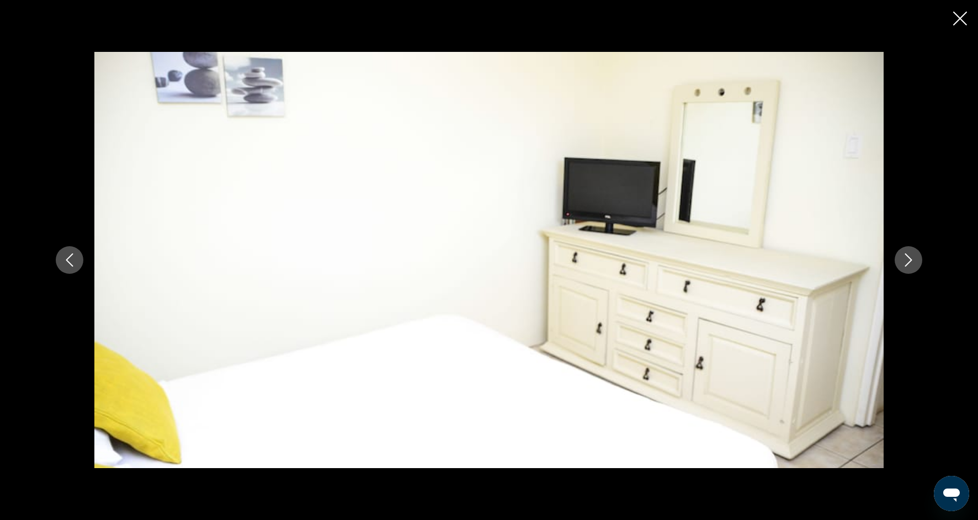
click at [912, 264] on icon "Next image" at bounding box center [908, 259] width 13 height 13
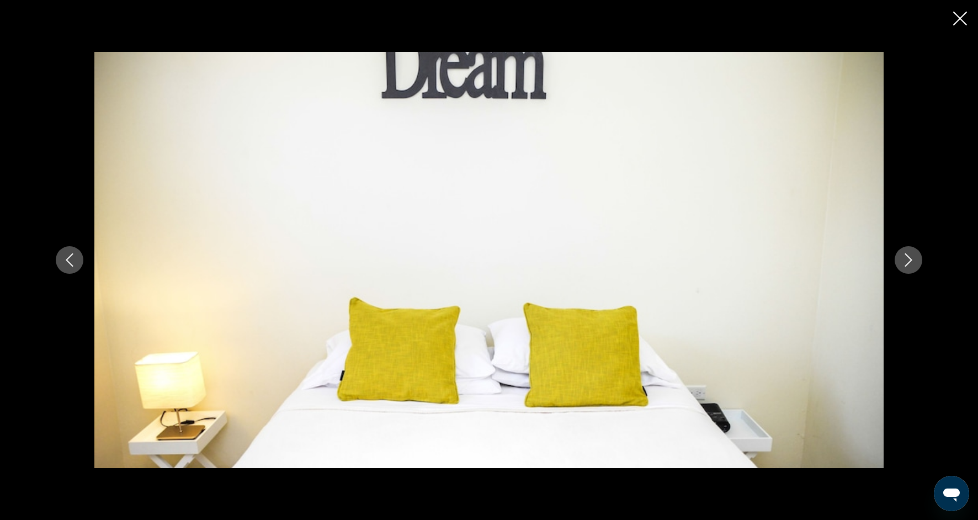
click at [912, 265] on icon "Next image" at bounding box center [908, 259] width 13 height 13
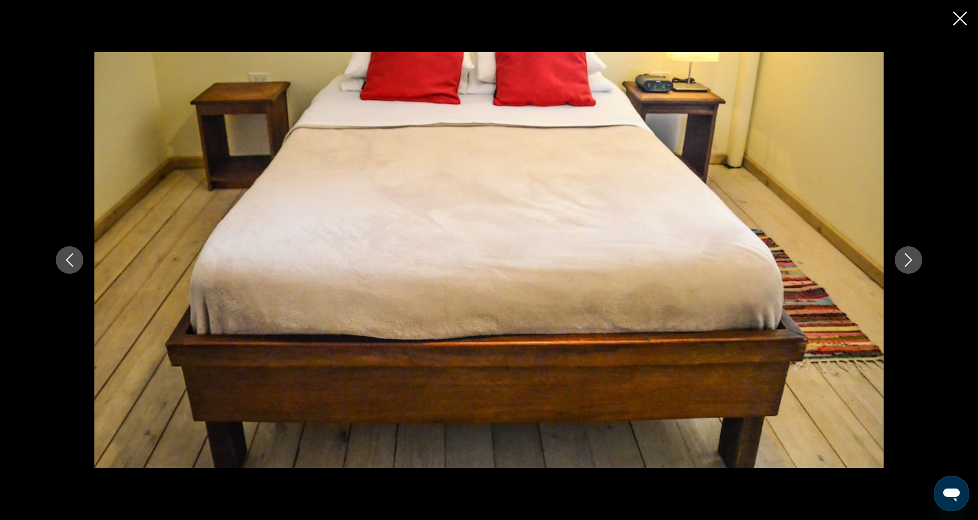
click at [912, 265] on icon "Next image" at bounding box center [908, 259] width 13 height 13
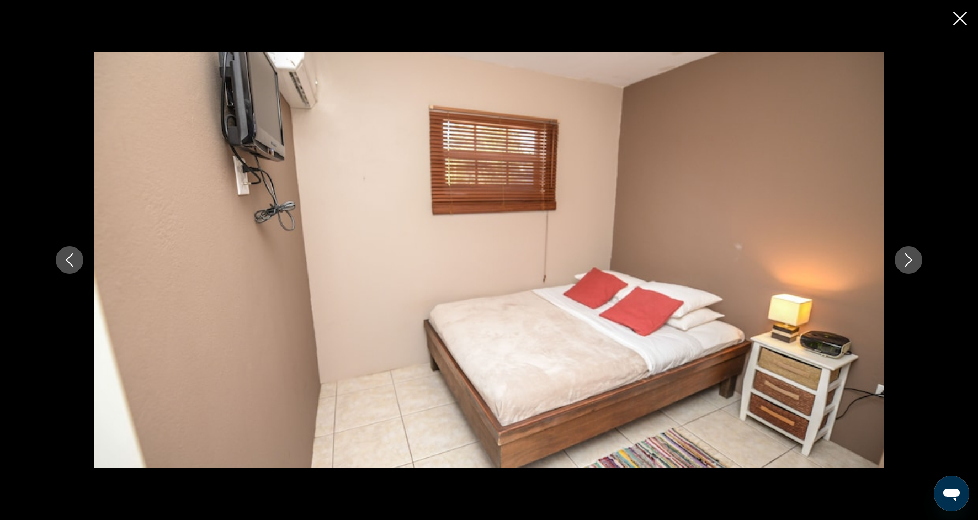
click at [912, 267] on button "Next image" at bounding box center [908, 260] width 28 height 28
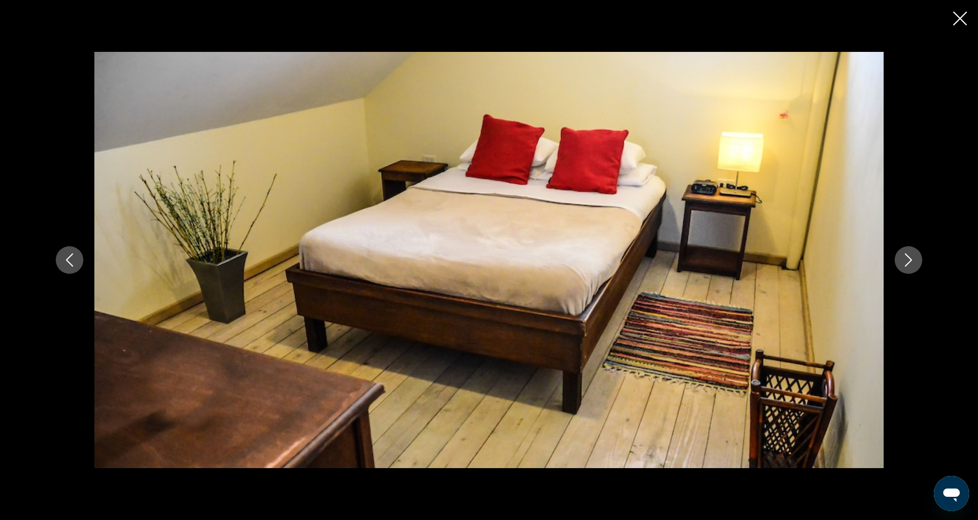
click at [956, 20] on icon "Close slideshow" at bounding box center [960, 19] width 14 height 14
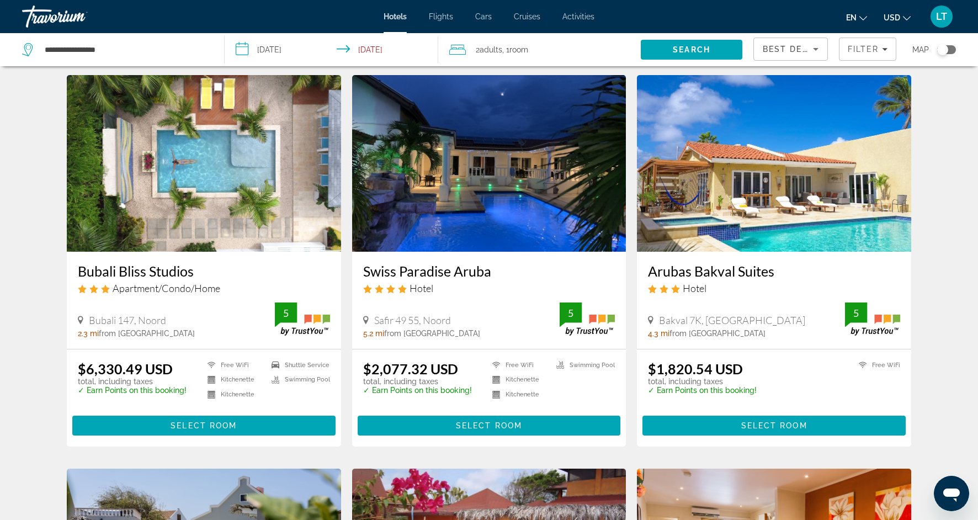
scroll to position [845, 0]
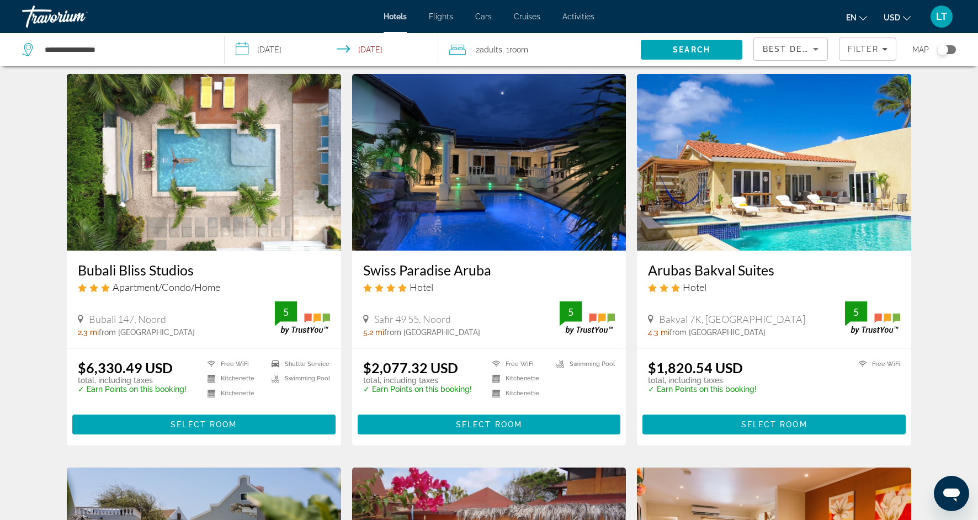
click at [477, 196] on img "Main content" at bounding box center [489, 162] width 274 height 177
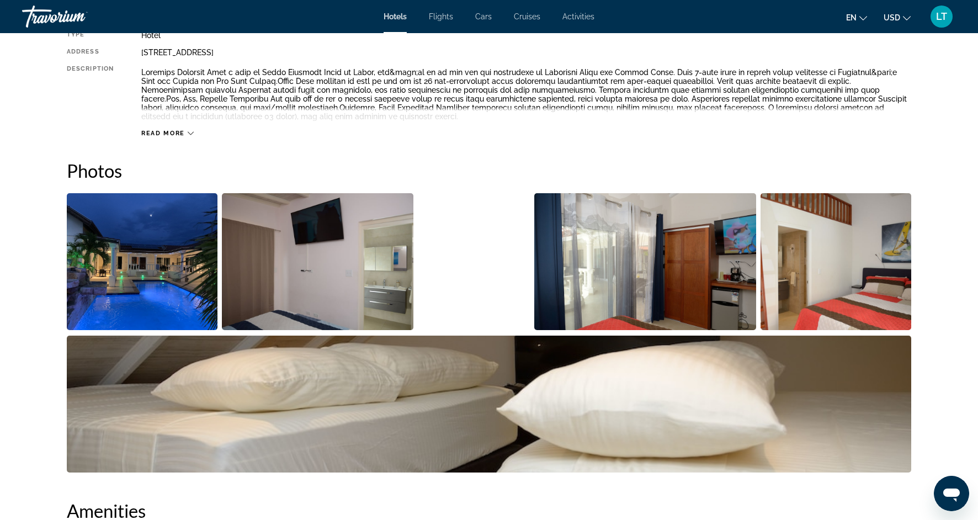
scroll to position [424, 0]
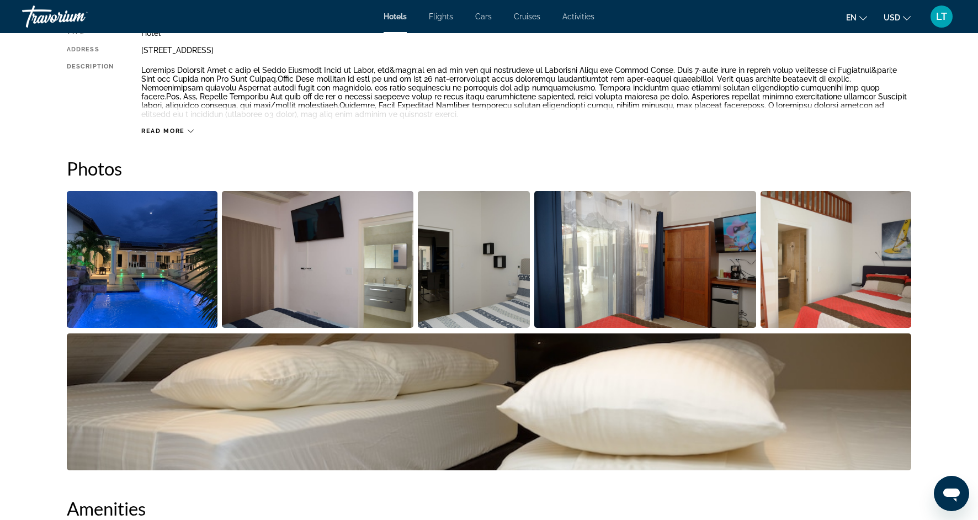
click at [302, 283] on img "Open full-screen image slider" at bounding box center [318, 259] width 192 height 137
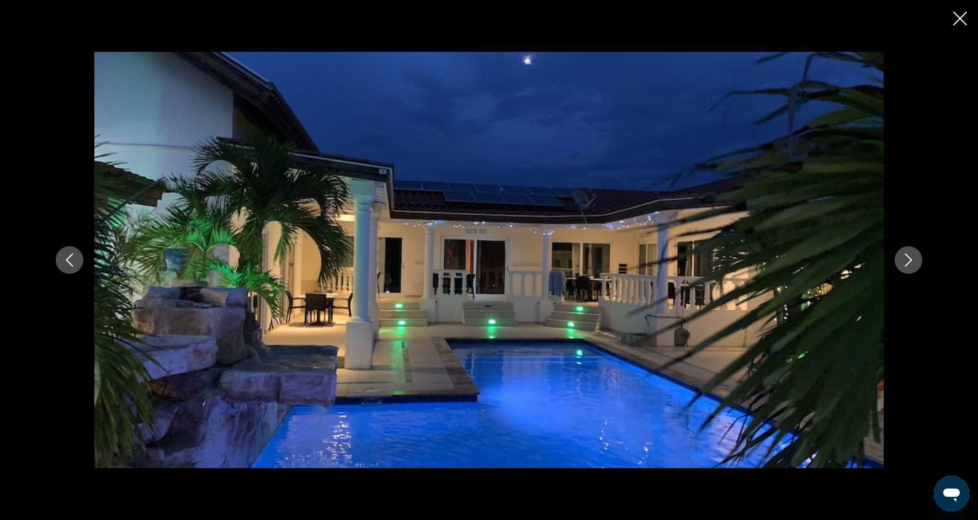
click at [901, 260] on button "Next image" at bounding box center [908, 260] width 28 height 28
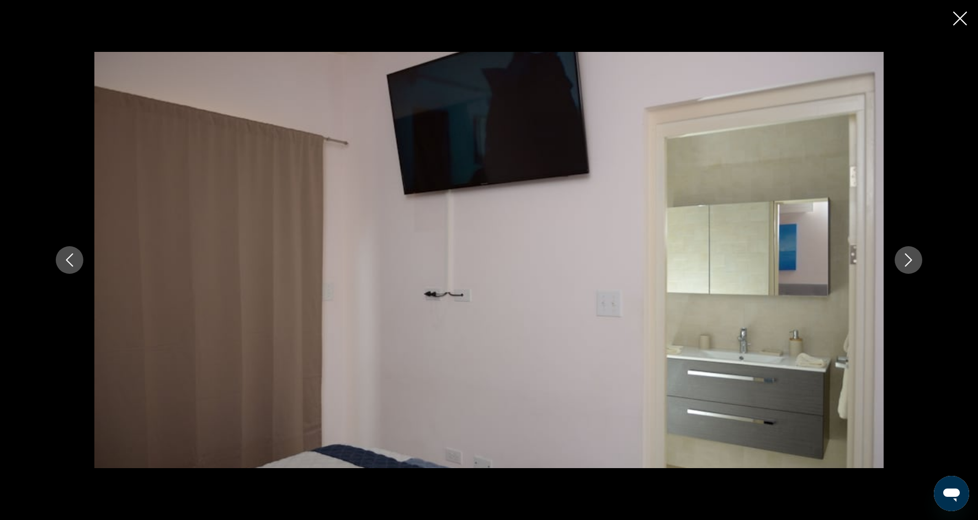
click at [901, 261] on button "Next image" at bounding box center [908, 260] width 28 height 28
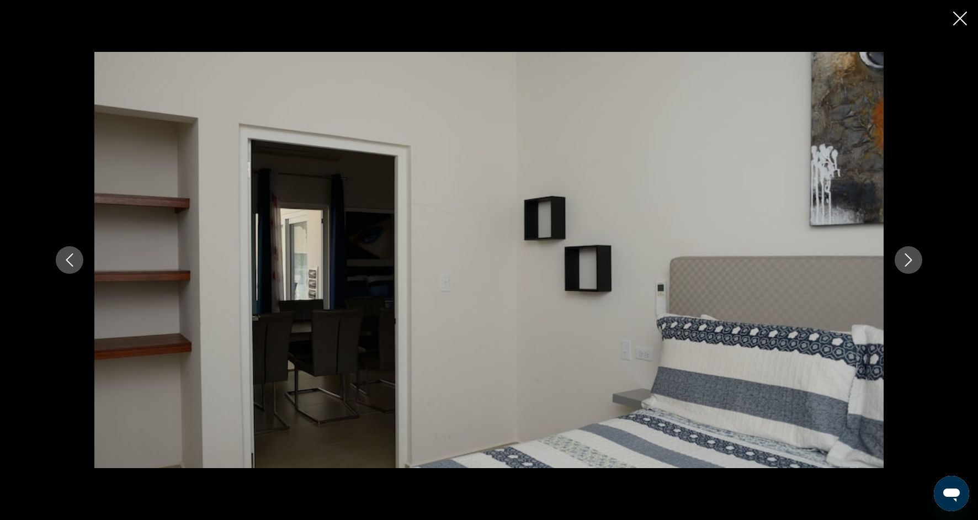
click at [901, 263] on button "Next image" at bounding box center [908, 260] width 28 height 28
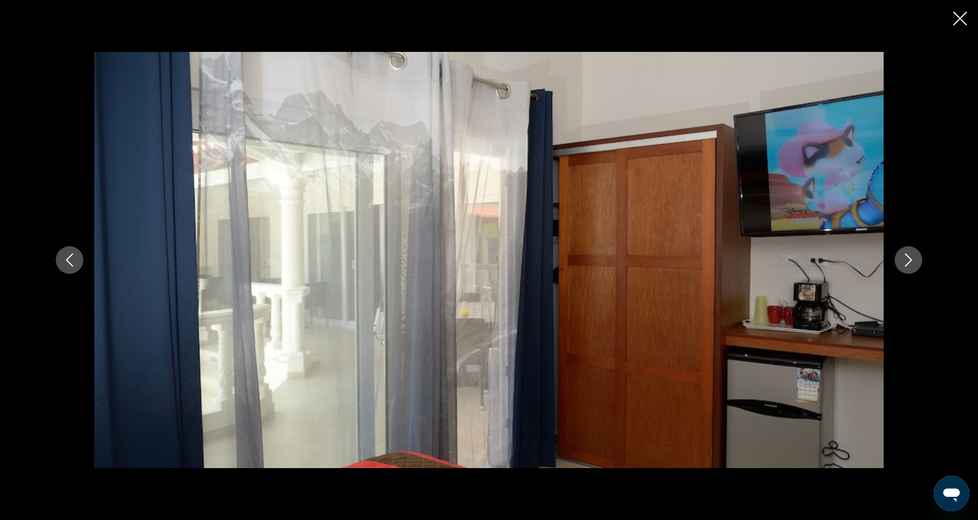
click at [901, 265] on button "Next image" at bounding box center [908, 260] width 28 height 28
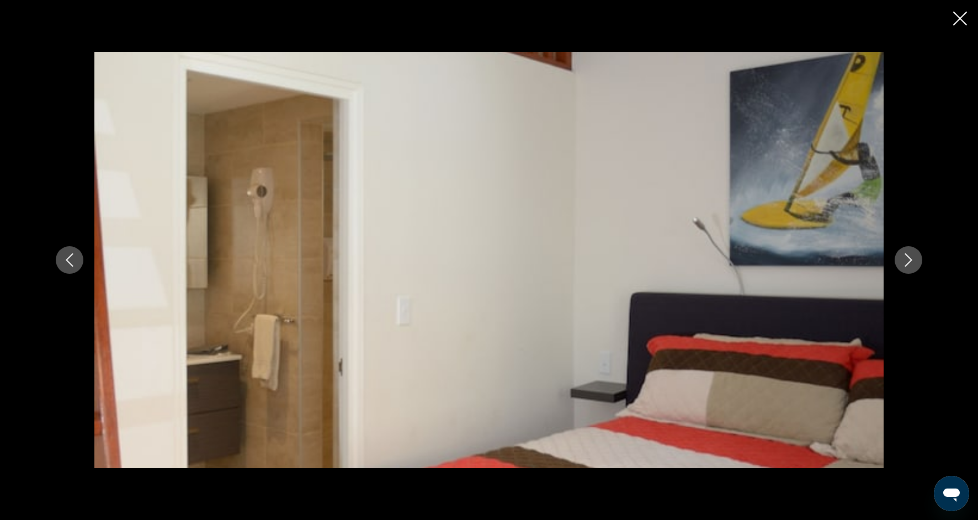
click at [901, 267] on button "Next image" at bounding box center [908, 260] width 28 height 28
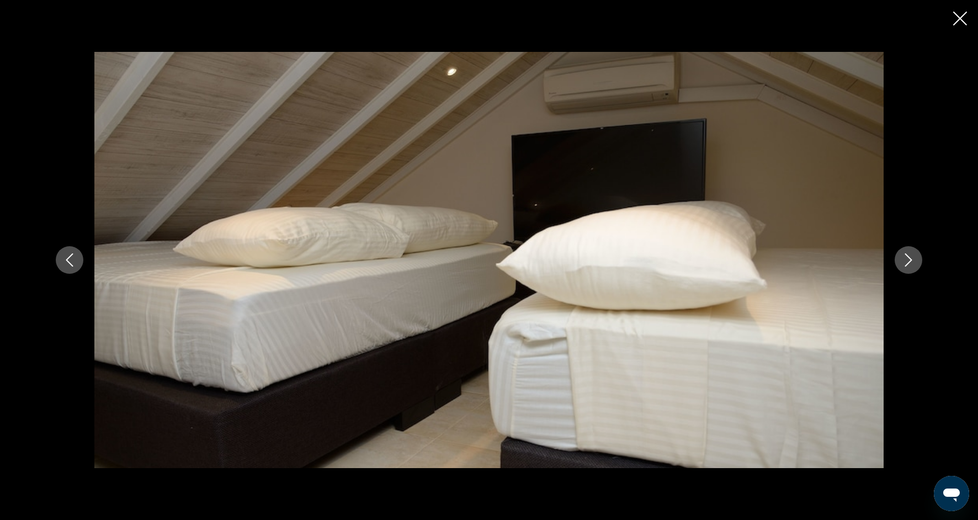
click at [901, 267] on button "Next image" at bounding box center [908, 260] width 28 height 28
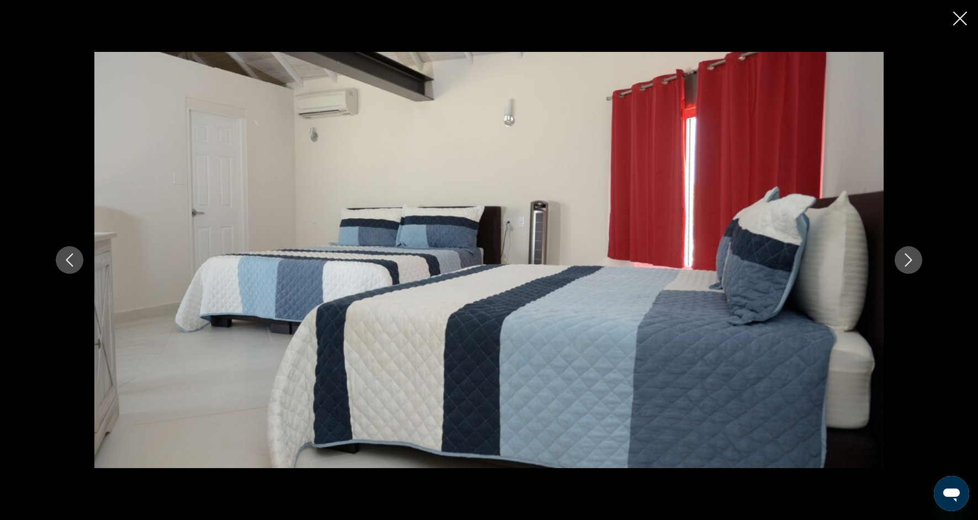
click at [901, 269] on button "Next image" at bounding box center [908, 260] width 28 height 28
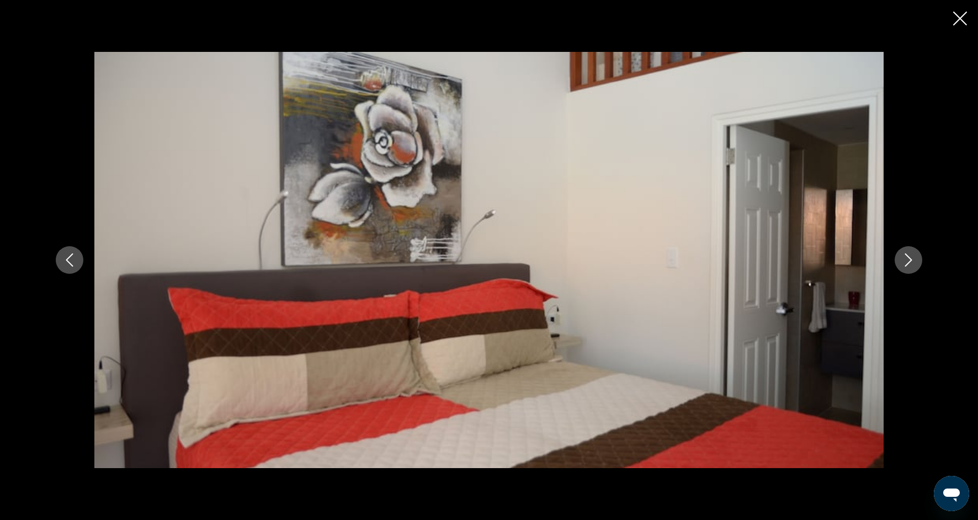
click at [911, 267] on button "Next image" at bounding box center [908, 260] width 28 height 28
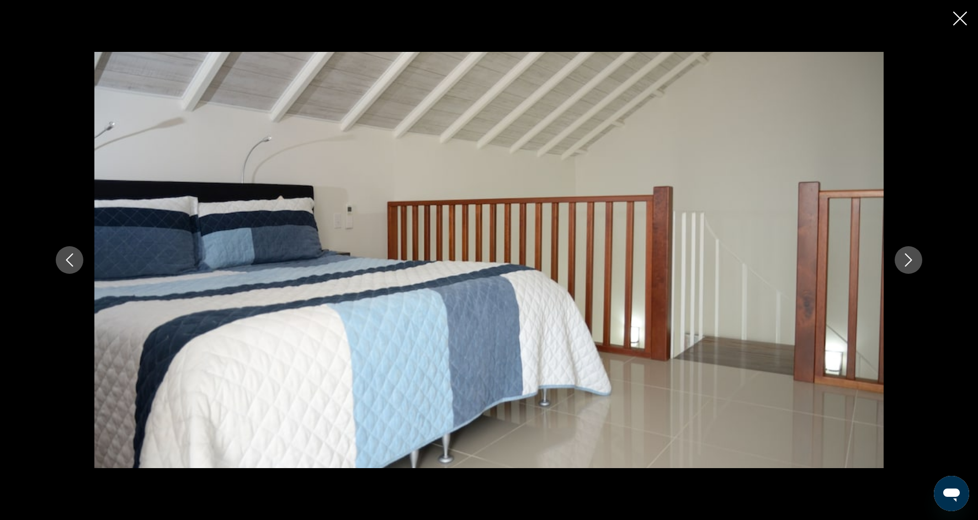
click at [960, 14] on icon "Close slideshow" at bounding box center [960, 19] width 14 height 14
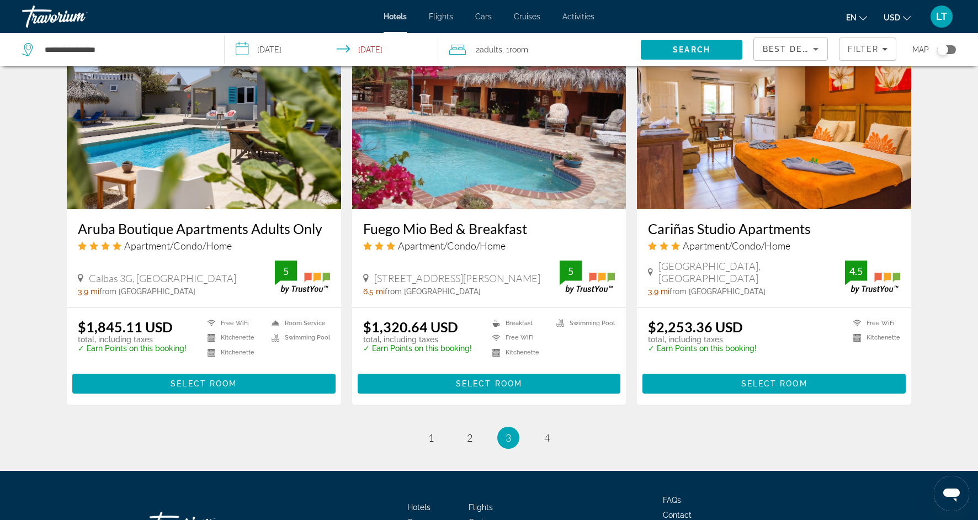
scroll to position [1281, 0]
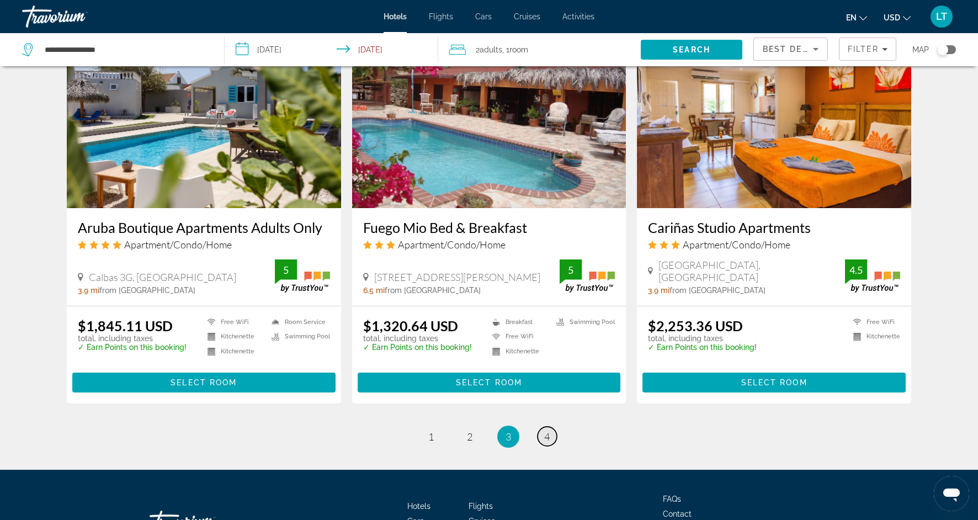
click at [545, 433] on span "4" at bounding box center [547, 436] width 6 height 12
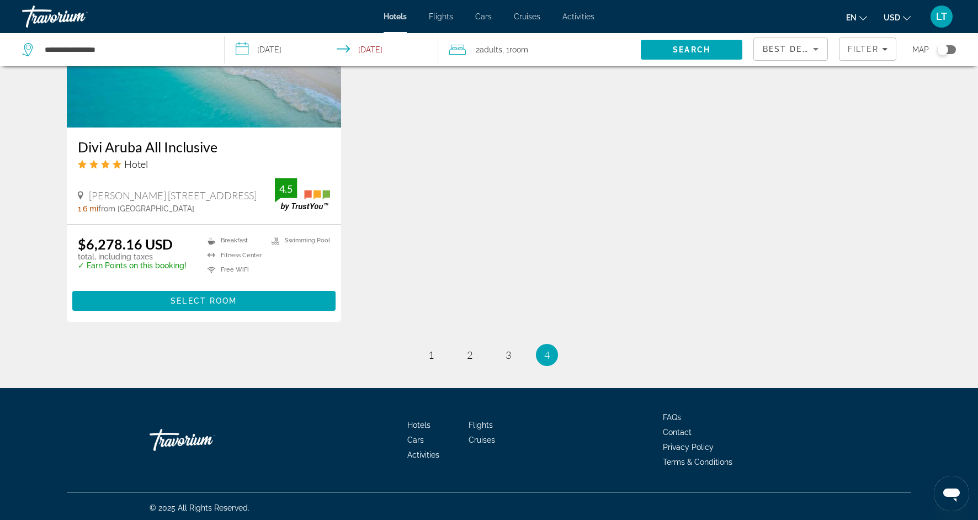
scroll to position [941, 0]
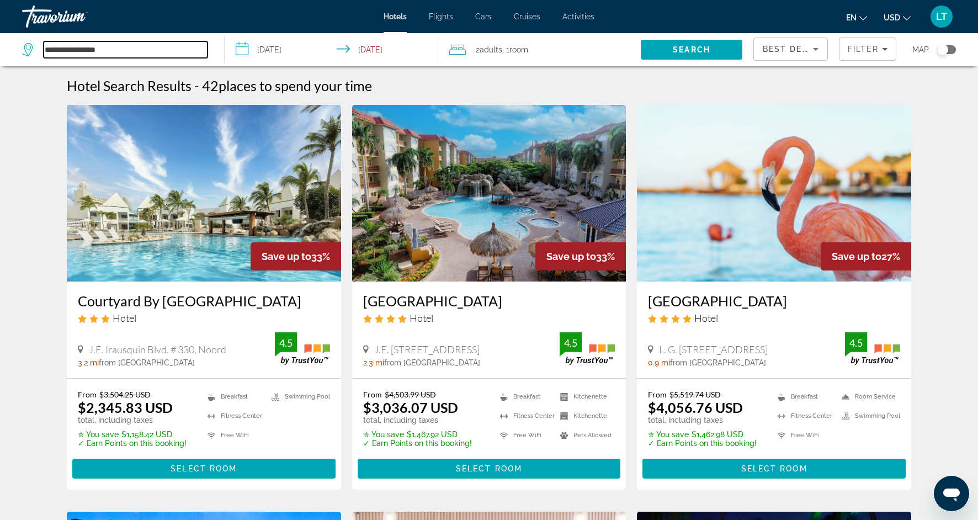
click at [113, 50] on input "**********" at bounding box center [126, 49] width 164 height 17
type input "*"
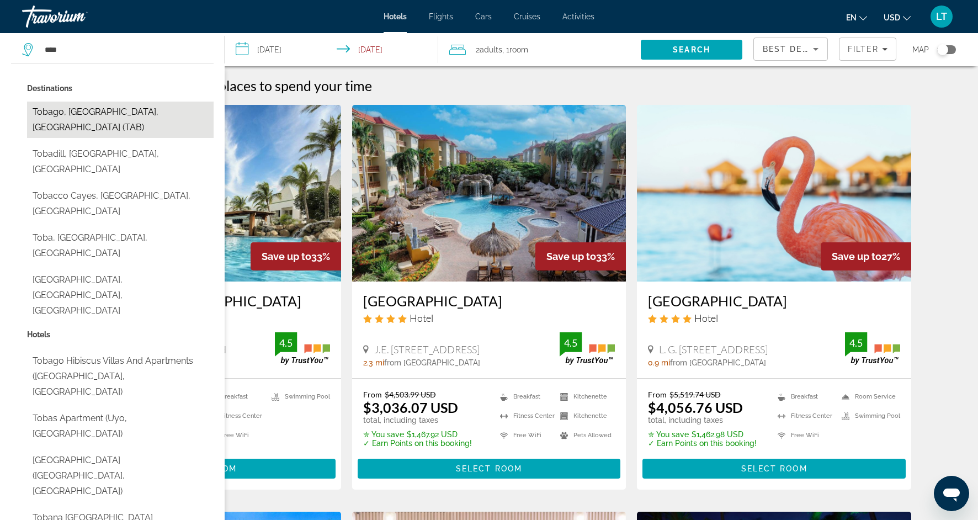
click at [125, 118] on button "Tobago, [GEOGRAPHIC_DATA], [GEOGRAPHIC_DATA] (TAB)" at bounding box center [120, 120] width 187 height 36
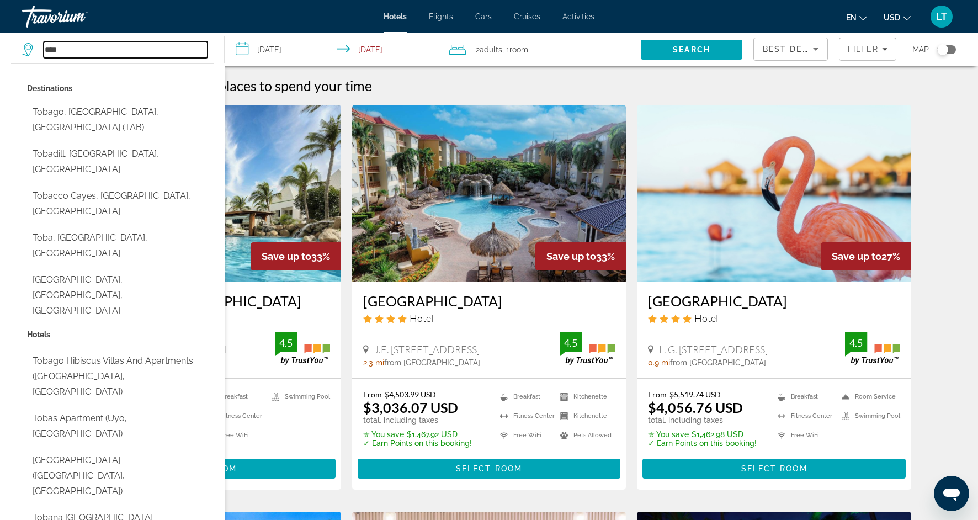
type input "**********"
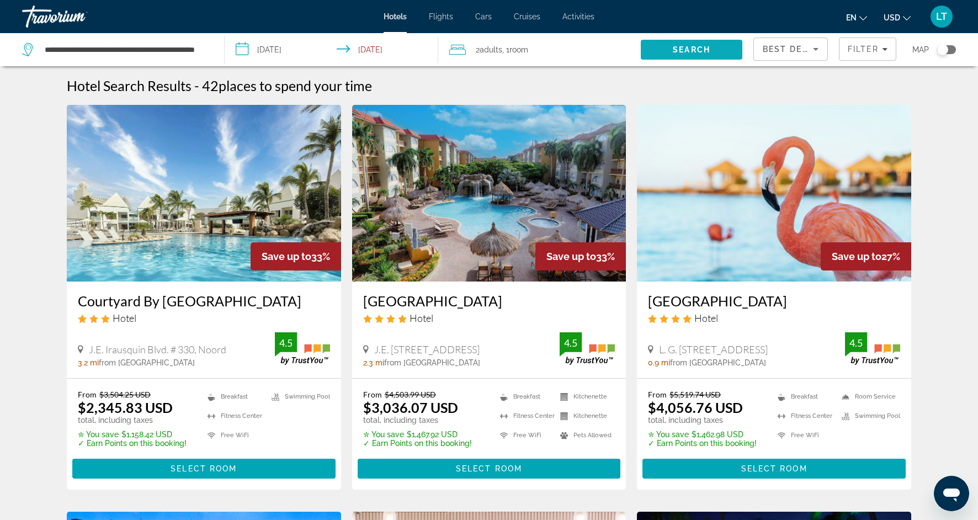
click at [682, 40] on span "Search" at bounding box center [692, 49] width 102 height 26
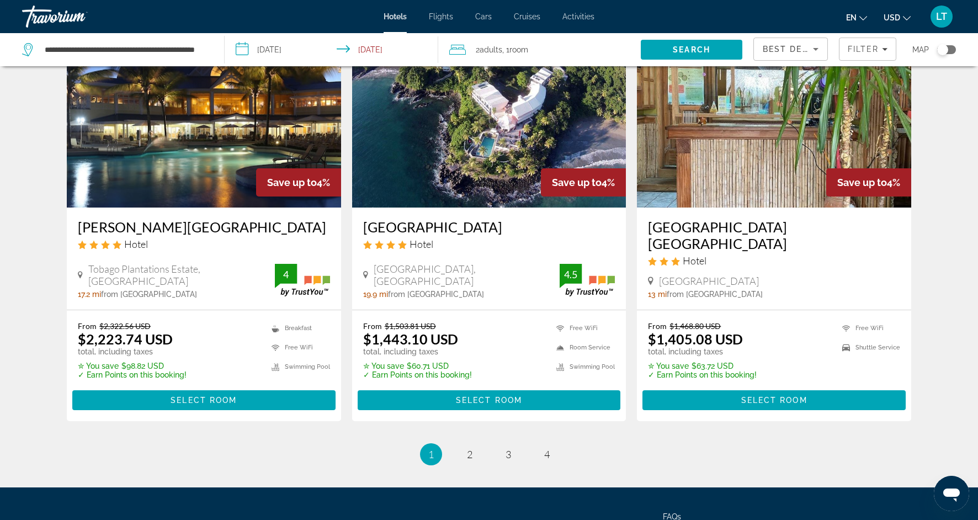
scroll to position [1299, 0]
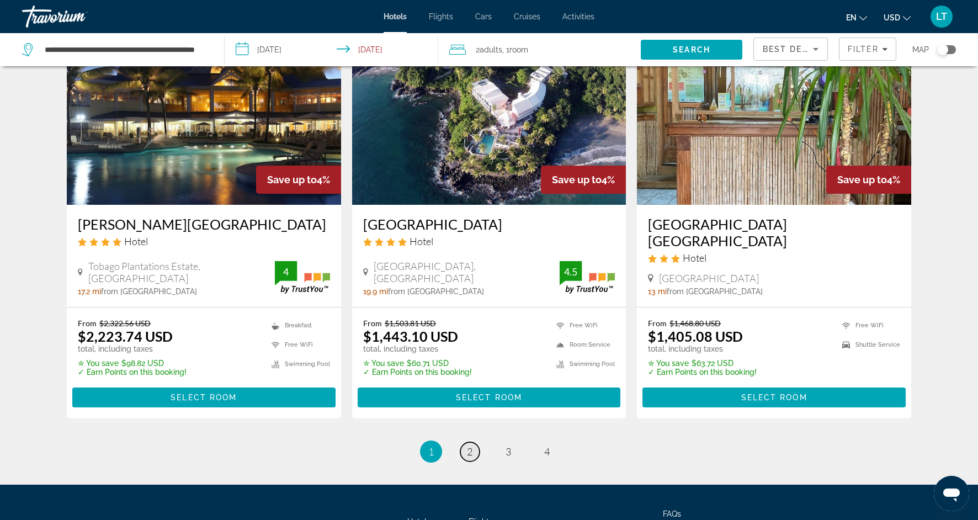
click at [470, 445] on span "2" at bounding box center [470, 451] width 6 height 12
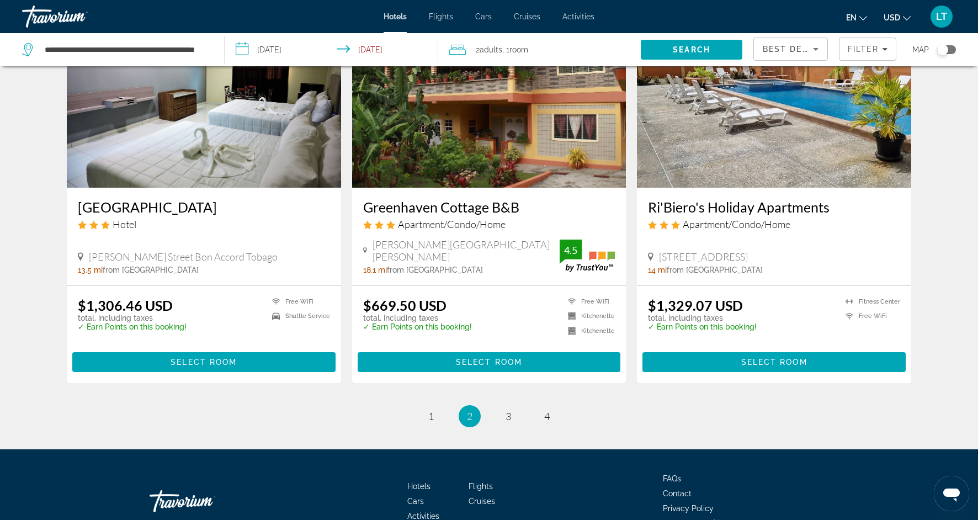
scroll to position [1366, 0]
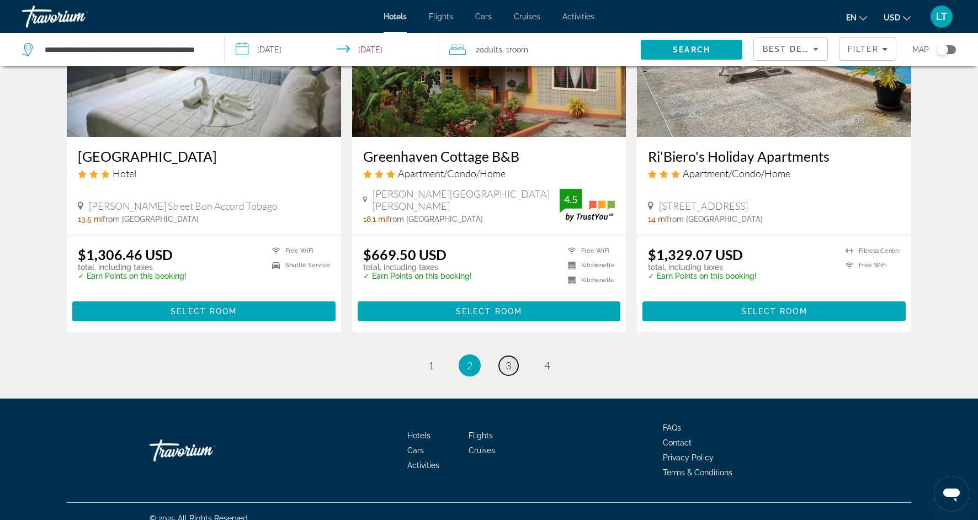
click at [509, 359] on span "3" at bounding box center [508, 365] width 6 height 12
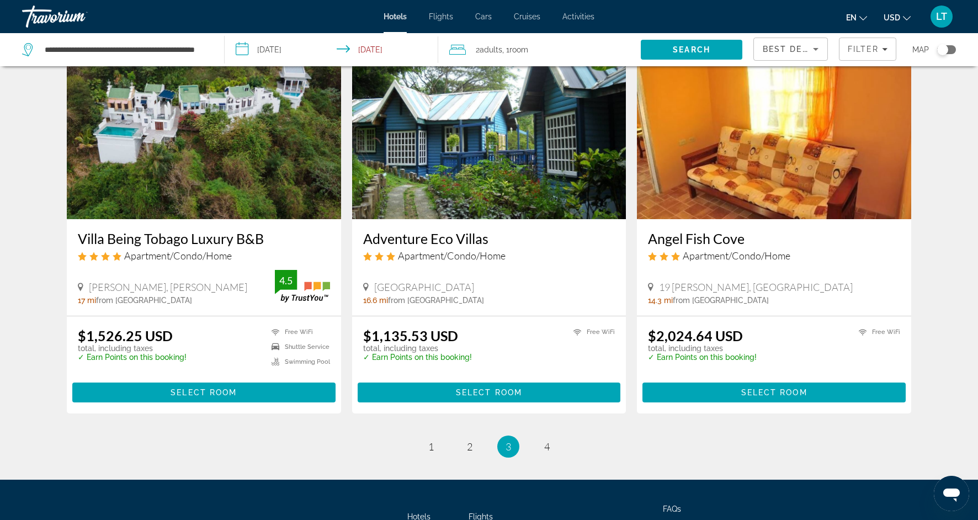
scroll to position [1259, 0]
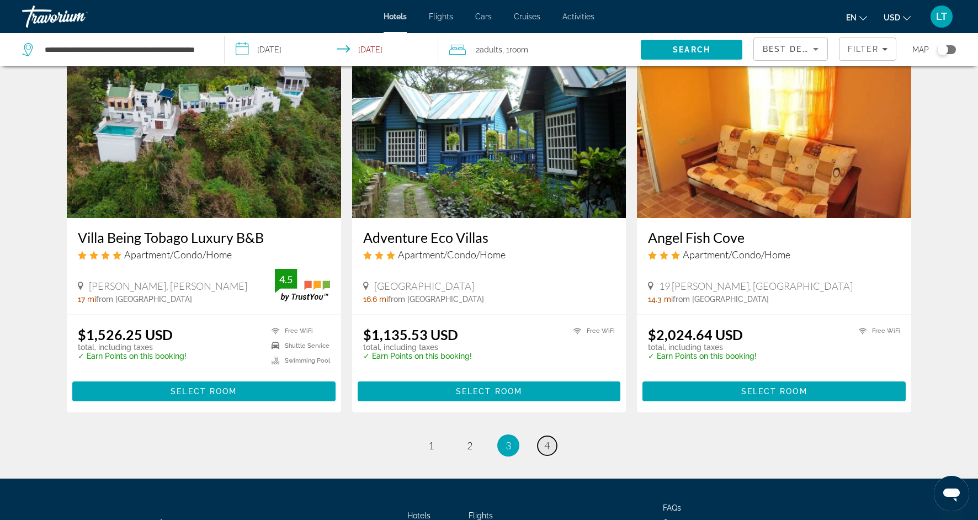
click at [546, 439] on span "4" at bounding box center [547, 445] width 6 height 12
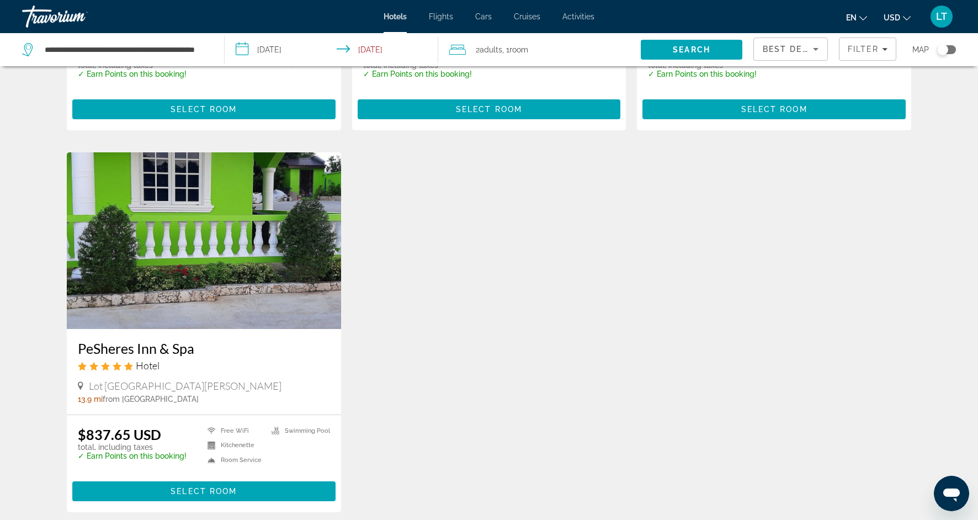
scroll to position [365, 0]
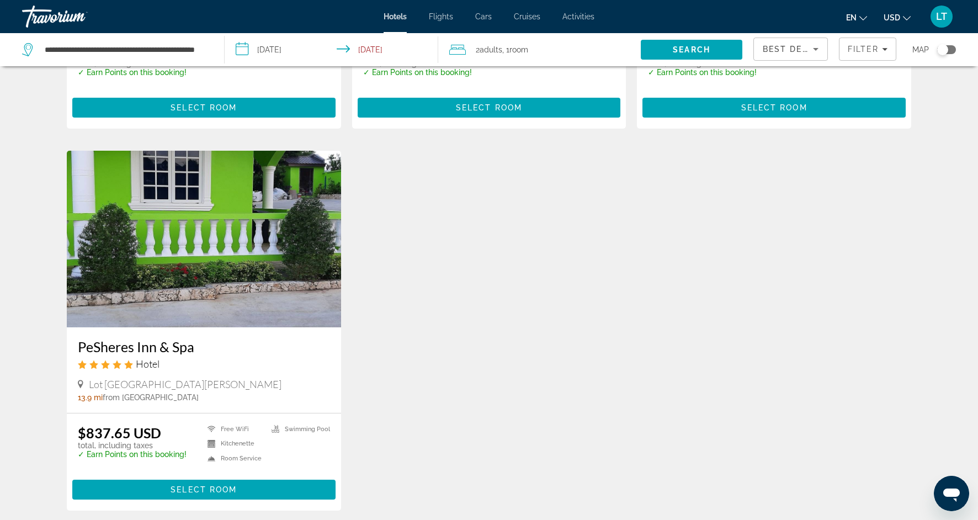
click at [255, 217] on img "Main content" at bounding box center [204, 239] width 274 height 177
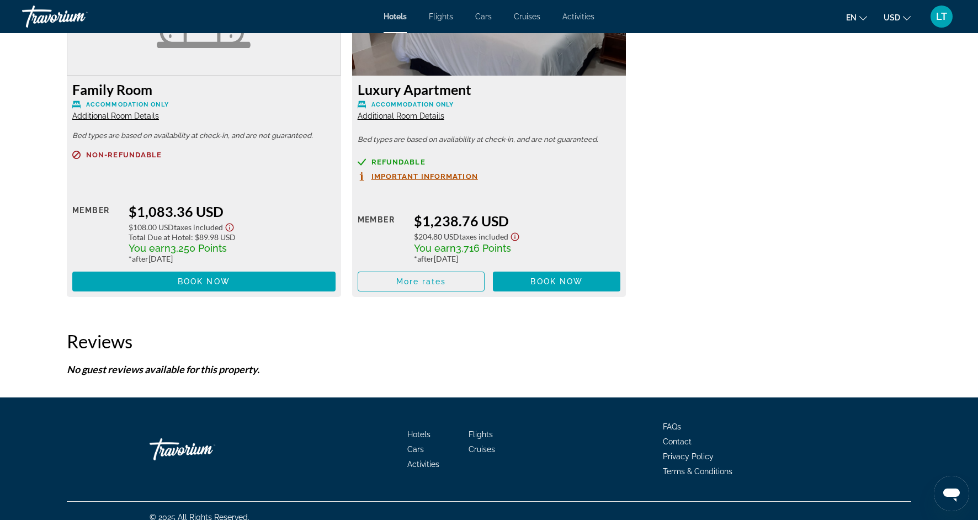
scroll to position [1966, 0]
